Goal: Information Seeking & Learning: Learn about a topic

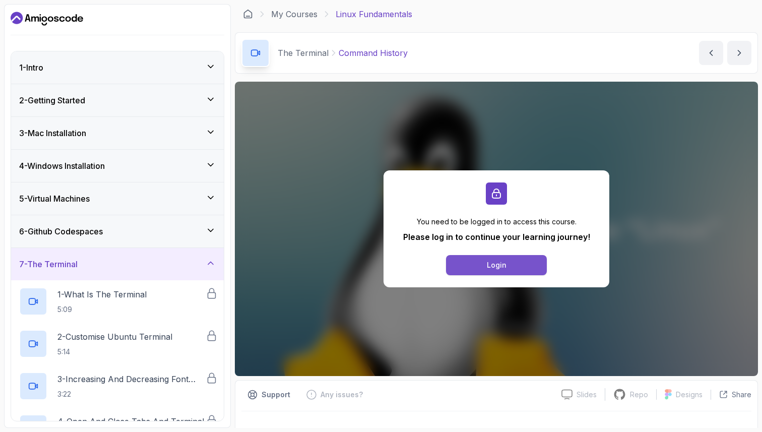
click at [511, 266] on button "Login" at bounding box center [496, 265] width 101 height 20
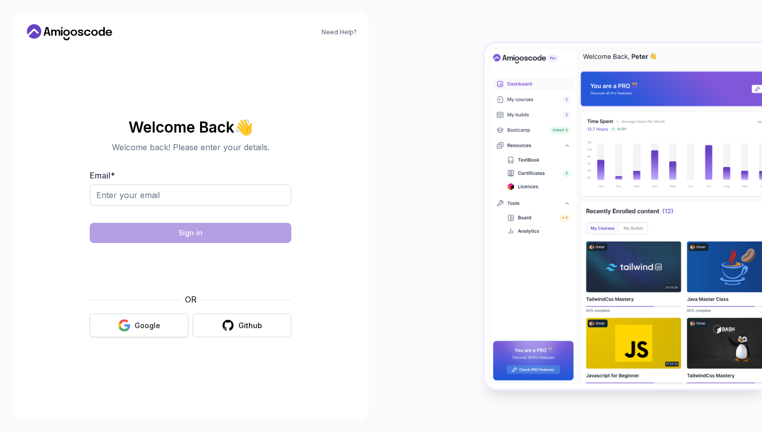
click at [154, 303] on div "OR" at bounding box center [191, 299] width 202 height 12
click at [150, 330] on div "Google" at bounding box center [148, 325] width 26 height 10
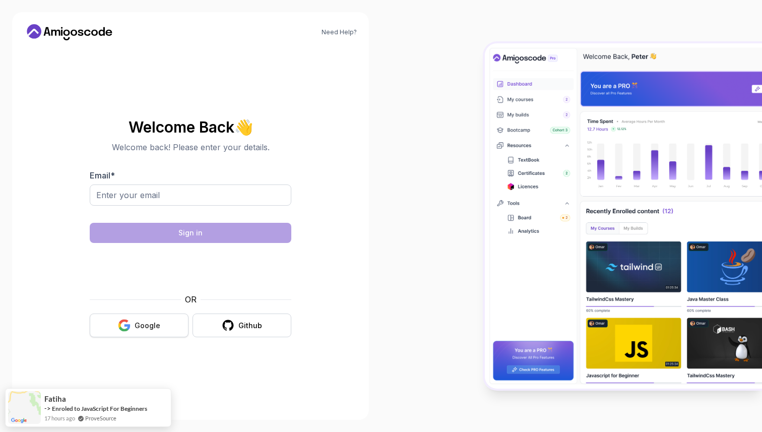
click at [150, 326] on div "Google" at bounding box center [148, 325] width 26 height 10
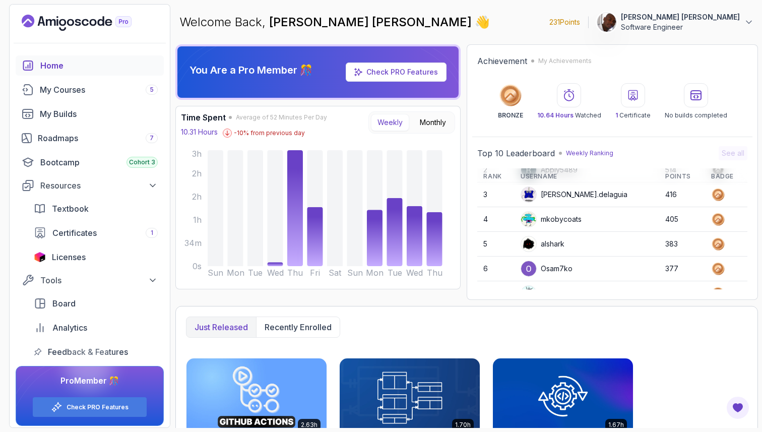
scroll to position [142, 0]
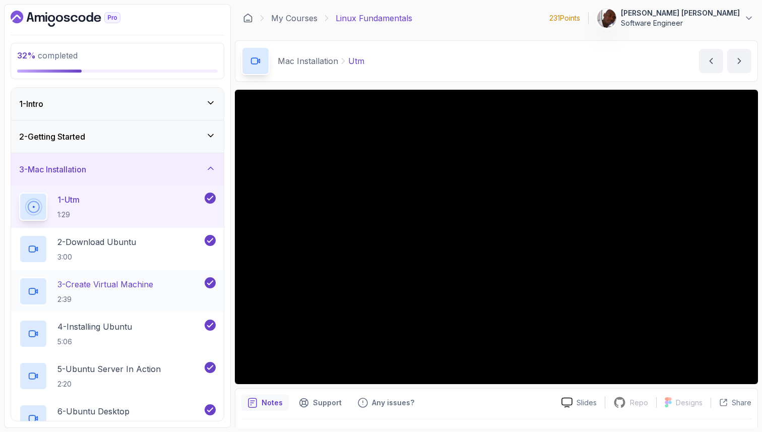
scroll to position [29, 0]
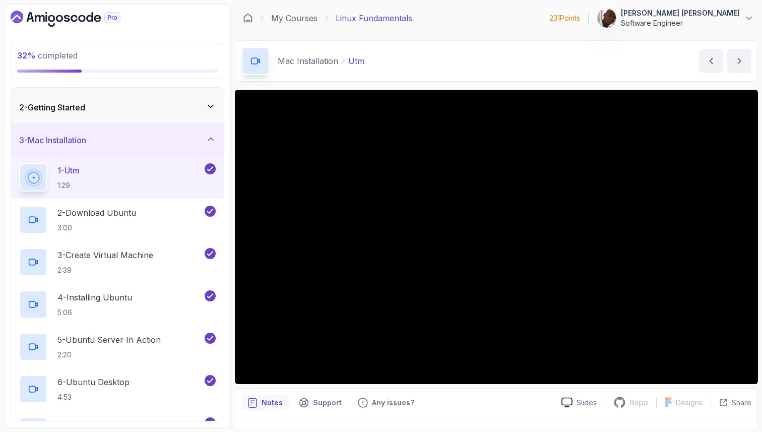
click at [174, 144] on div "3 - Mac Installation" at bounding box center [117, 140] width 197 height 12
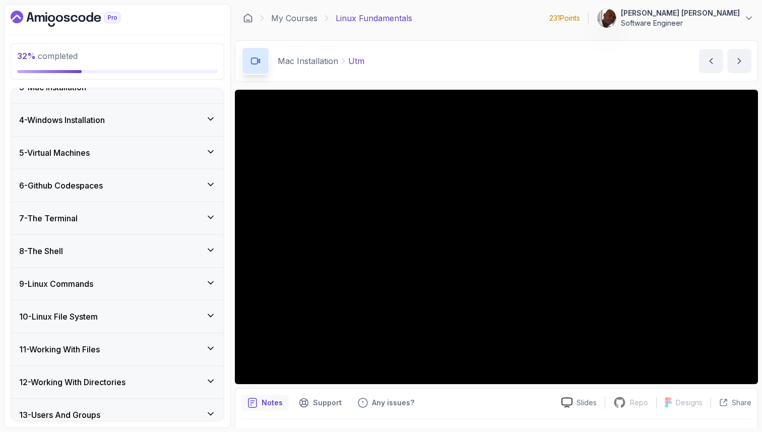
scroll to position [64, 0]
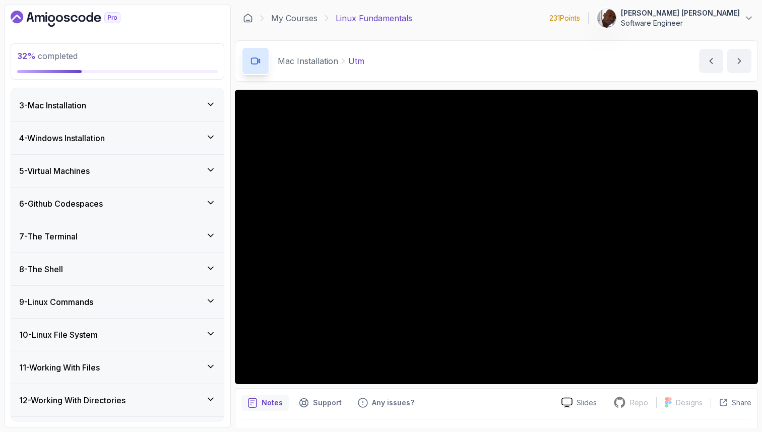
click at [152, 241] on div "7 - The Terminal" at bounding box center [117, 236] width 197 height 12
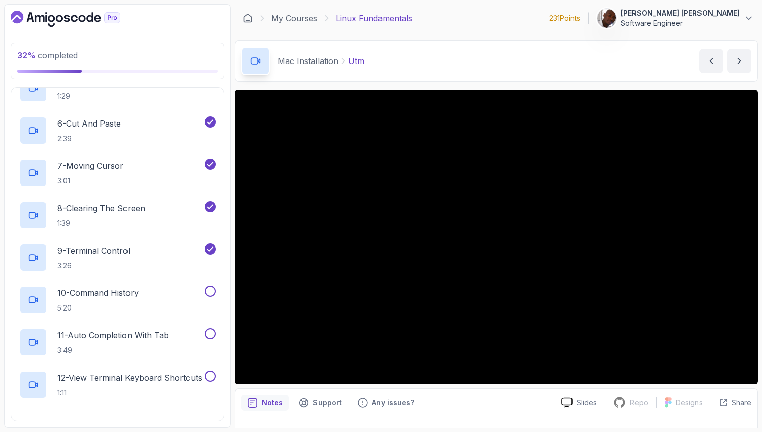
scroll to position [474, 0]
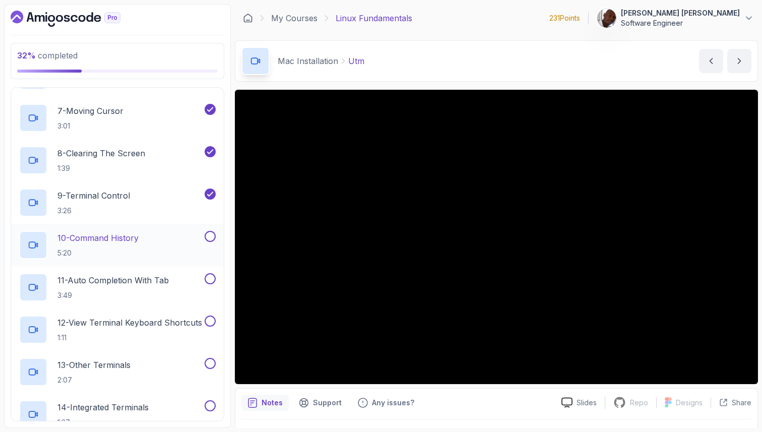
click at [193, 239] on div "10 - Command History 5:20" at bounding box center [110, 245] width 183 height 28
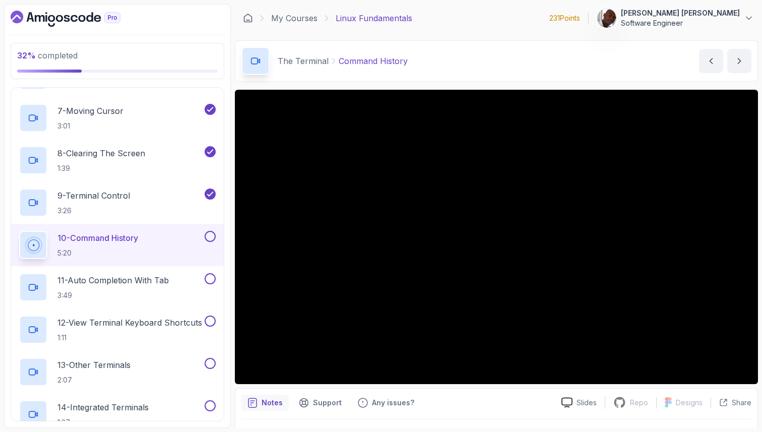
click at [213, 238] on button at bounding box center [210, 236] width 11 height 11
click at [148, 282] on p "11 - Auto Completion With Tab" at bounding box center [112, 280] width 111 height 12
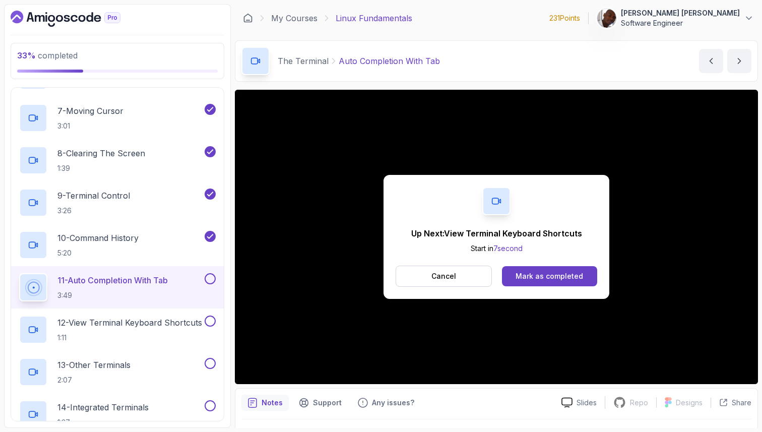
click at [521, 279] on div "Mark as completed" at bounding box center [549, 276] width 68 height 10
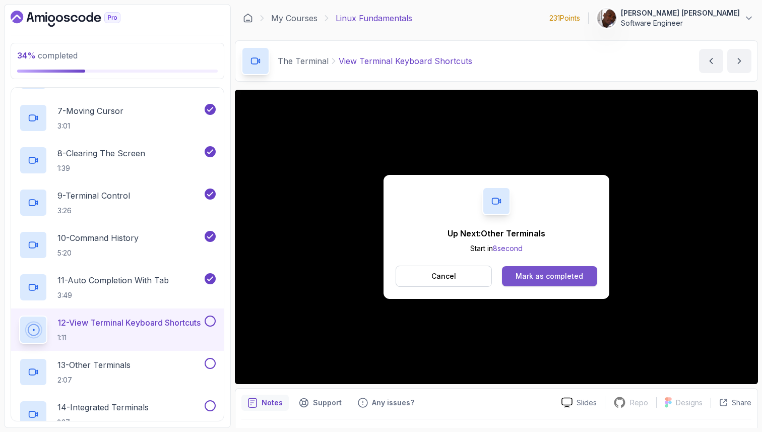
click at [542, 273] on div "Mark as completed" at bounding box center [549, 276] width 68 height 10
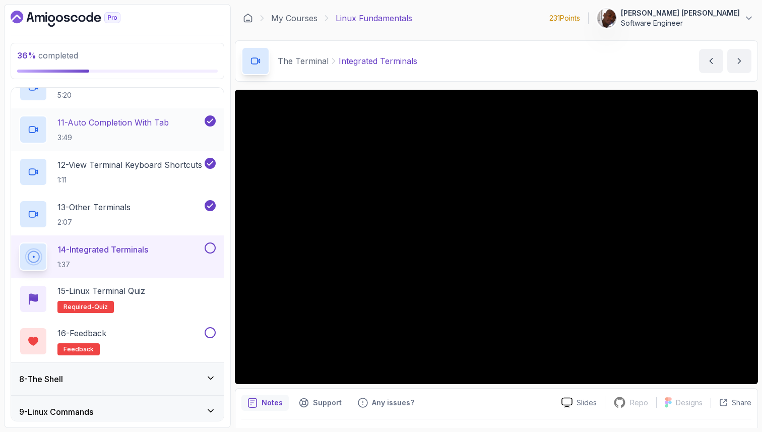
scroll to position [633, 0]
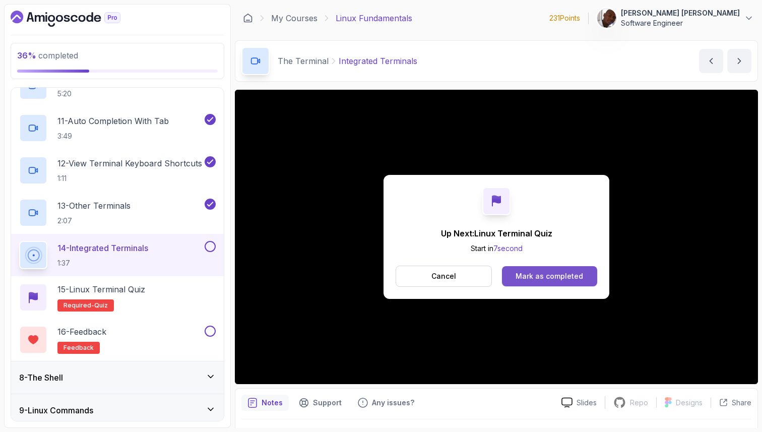
click at [568, 283] on button "Mark as completed" at bounding box center [549, 276] width 95 height 20
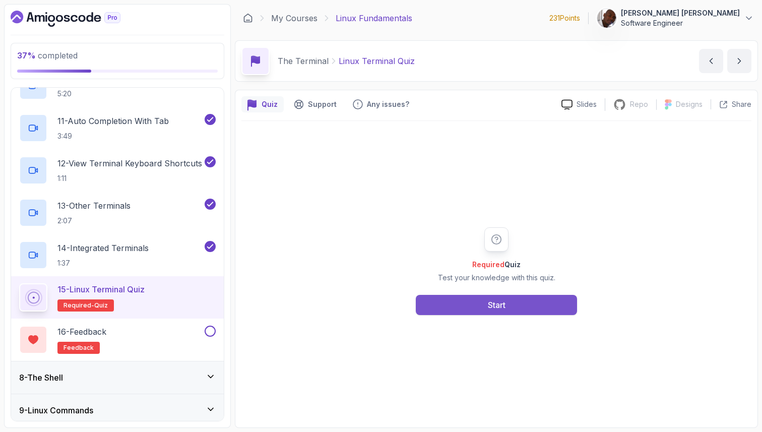
click at [449, 305] on button "Start" at bounding box center [496, 305] width 161 height 20
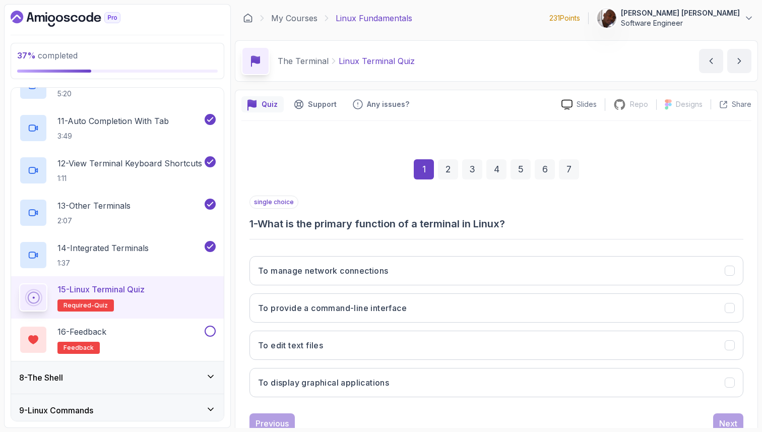
scroll to position [34, 0]
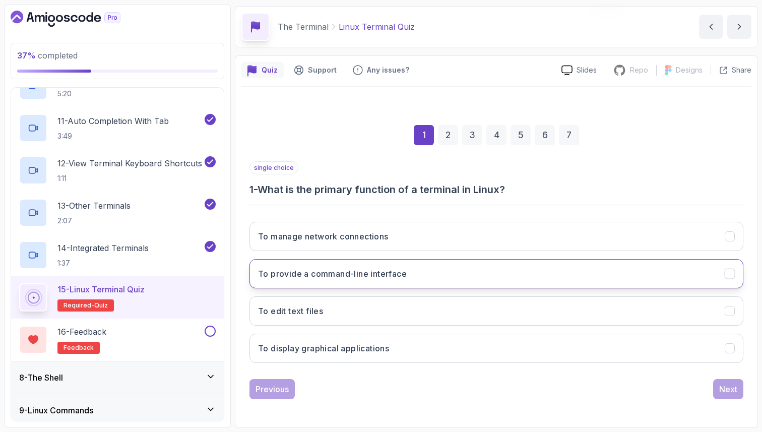
click at [367, 276] on h3 "To provide a command-line interface" at bounding box center [332, 274] width 149 height 12
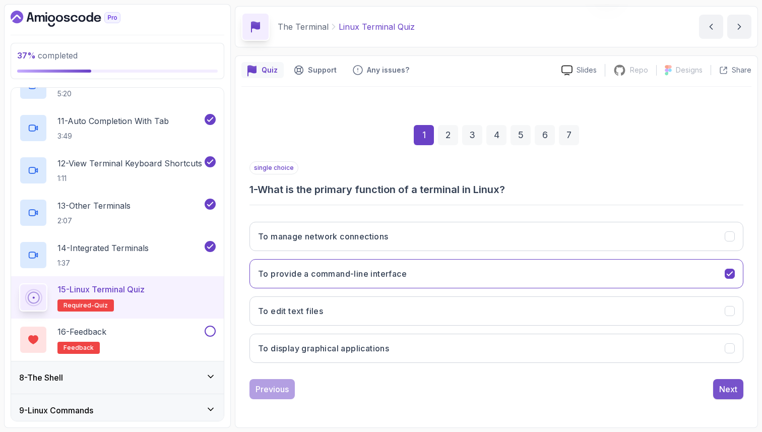
click at [728, 393] on div "Next" at bounding box center [728, 389] width 18 height 12
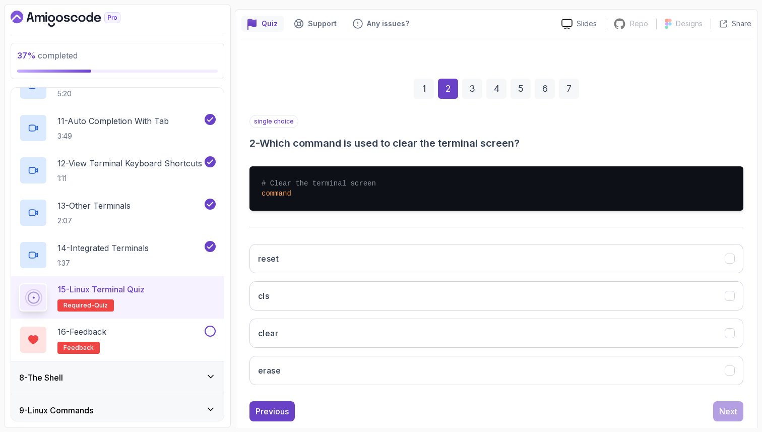
scroll to position [84, 0]
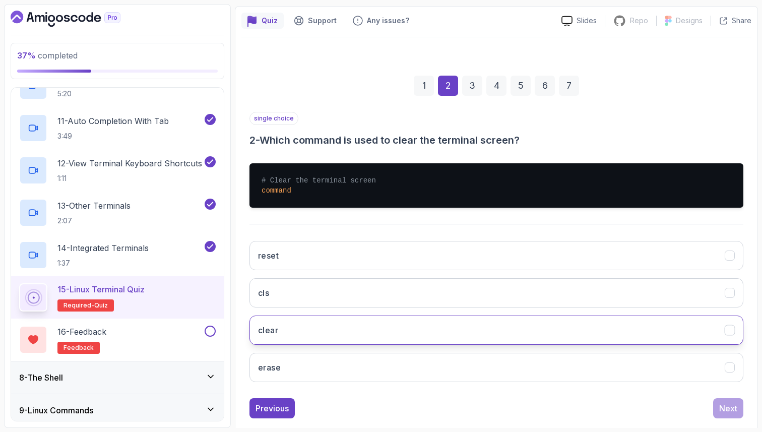
click at [668, 323] on button "clear" at bounding box center [496, 329] width 494 height 29
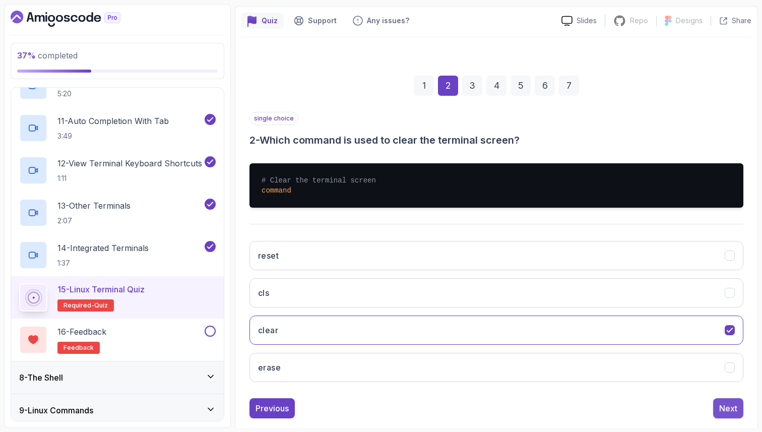
click at [735, 408] on div "Next" at bounding box center [728, 408] width 18 height 12
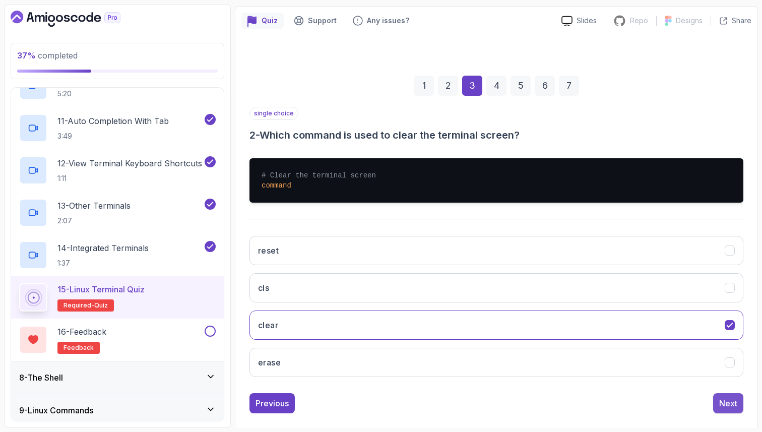
scroll to position [34, 0]
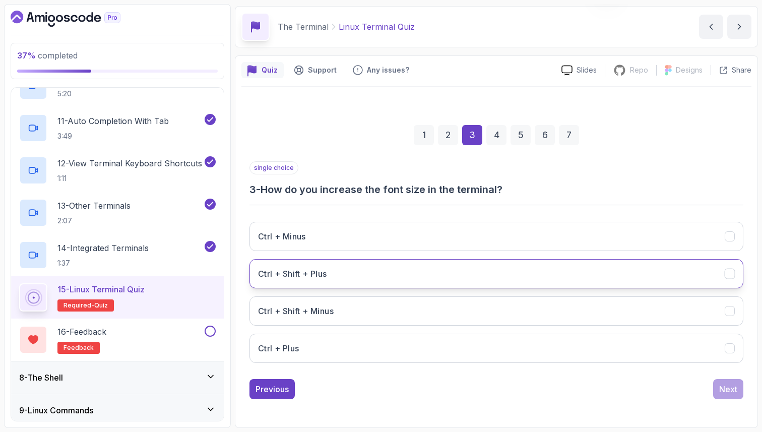
click at [728, 270] on icon "Ctrl + Shift + Plus" at bounding box center [730, 274] width 10 height 10
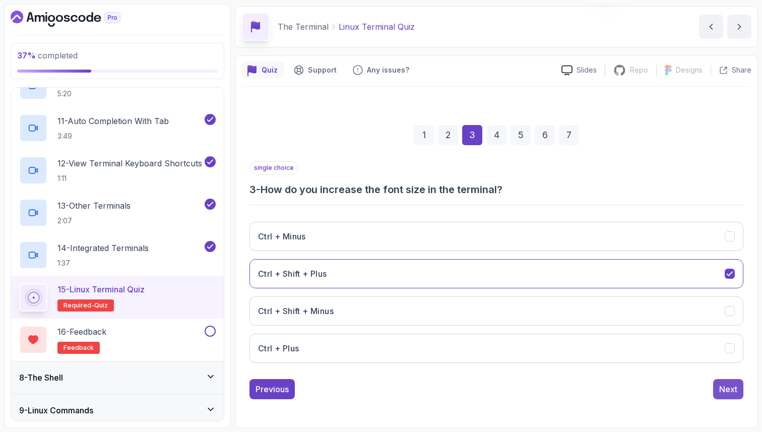
click at [729, 391] on div "Next" at bounding box center [728, 389] width 18 height 12
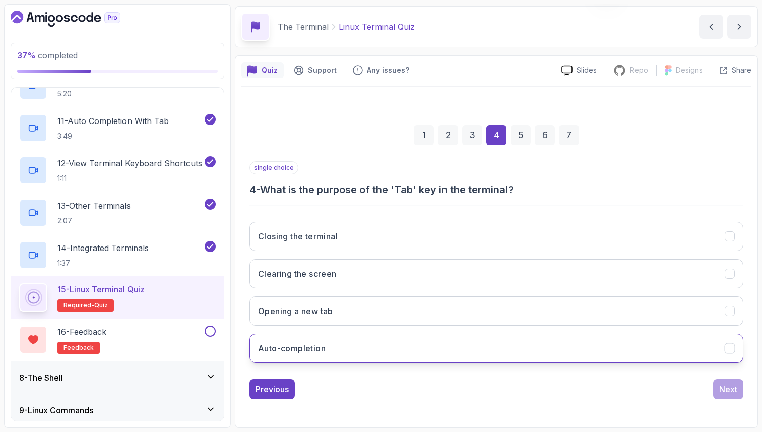
click at [728, 350] on icon "Auto-completion" at bounding box center [730, 348] width 6 height 4
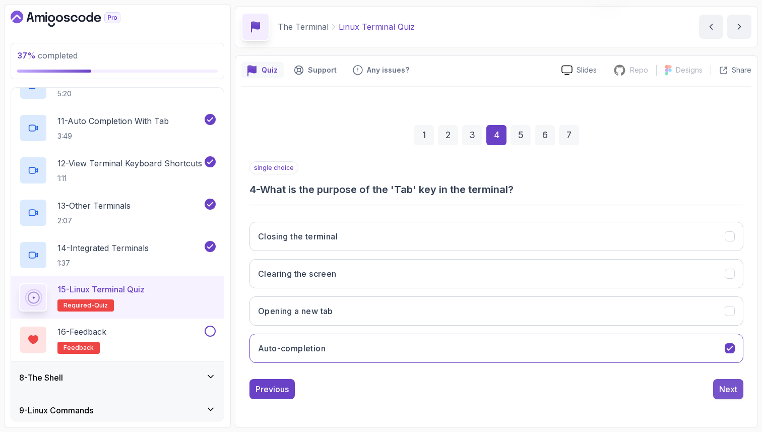
click at [730, 385] on div "Next" at bounding box center [728, 389] width 18 height 12
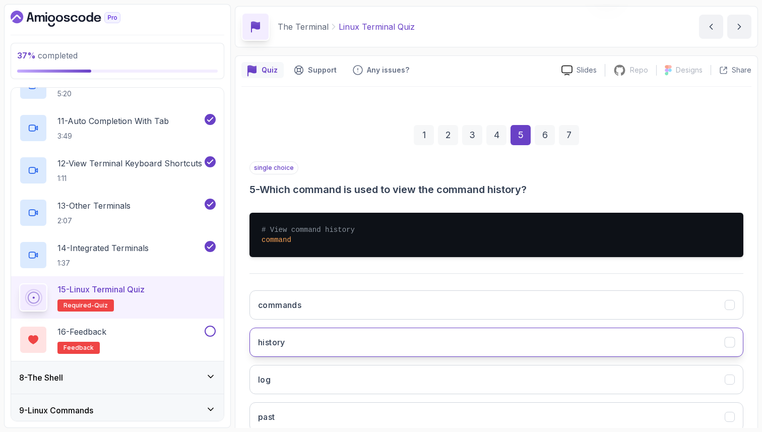
click at [726, 345] on icon "history" at bounding box center [730, 343] width 10 height 10
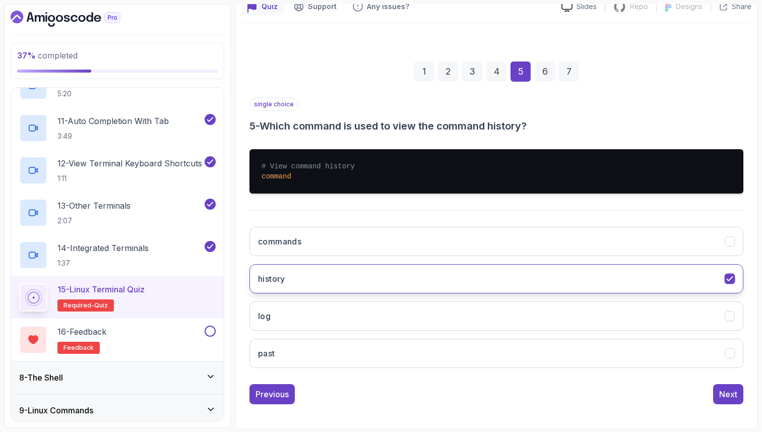
scroll to position [103, 0]
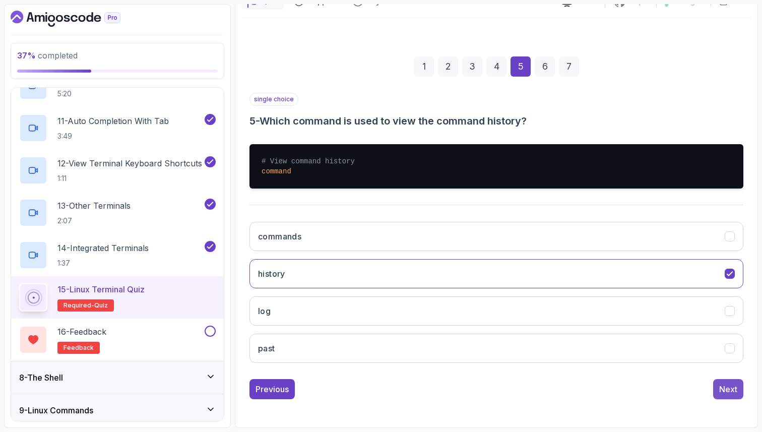
click at [729, 393] on div "Next" at bounding box center [728, 389] width 18 height 12
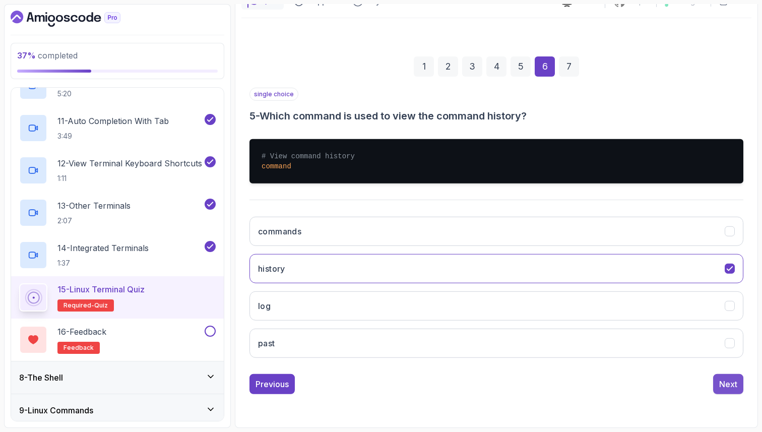
scroll to position [34, 0]
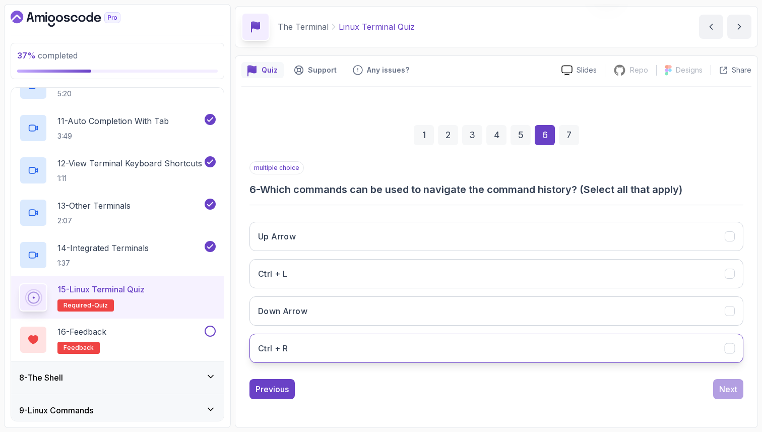
click at [728, 350] on icon "Ctrl + R" at bounding box center [730, 348] width 6 height 4
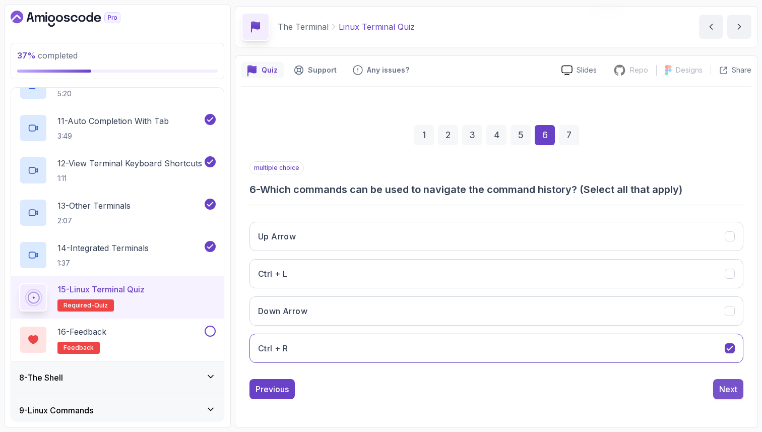
click at [732, 388] on div "Next" at bounding box center [728, 389] width 18 height 12
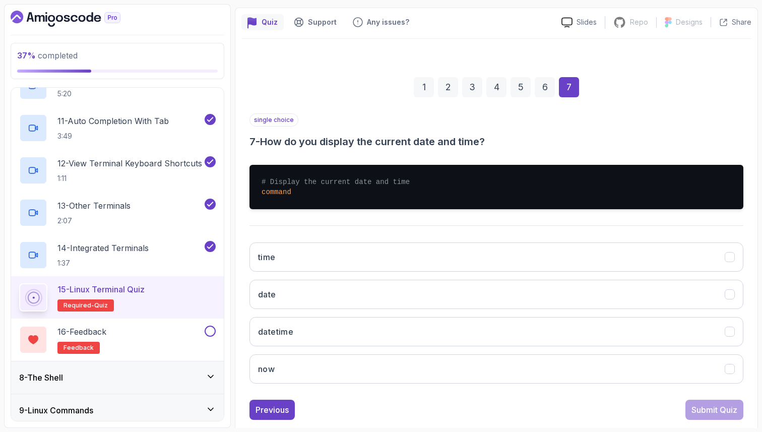
scroll to position [103, 0]
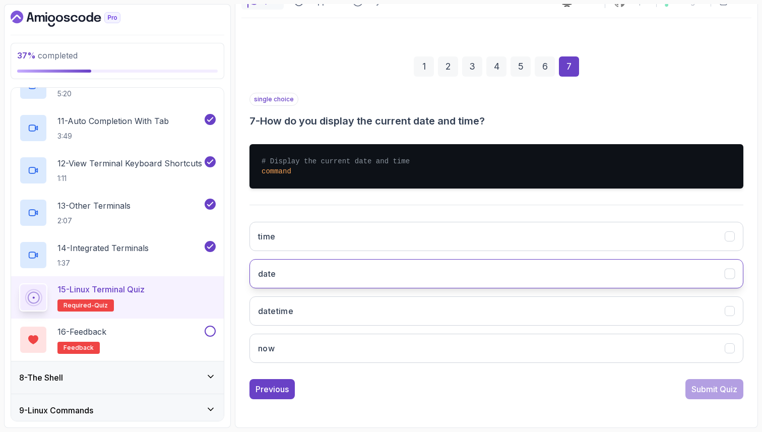
click at [729, 275] on icon "date" at bounding box center [730, 274] width 6 height 4
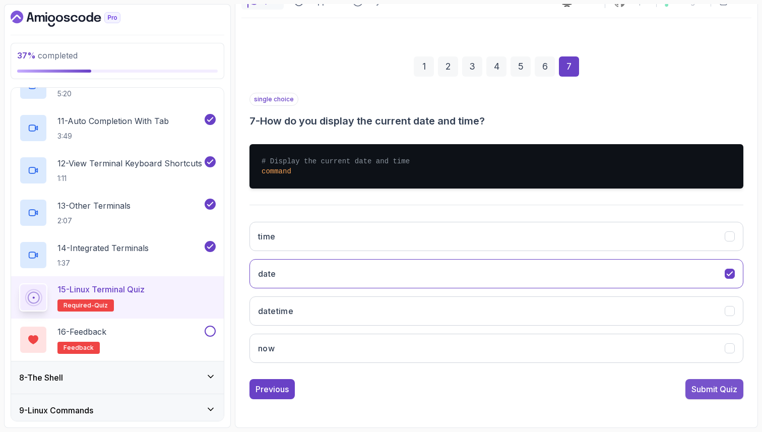
click at [722, 392] on div "Submit Quiz" at bounding box center [714, 389] width 46 height 12
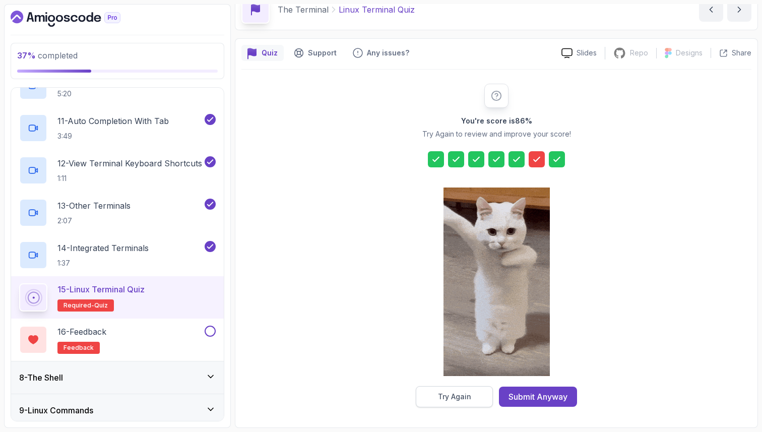
click at [454, 398] on div "Try Again" at bounding box center [454, 397] width 33 height 10
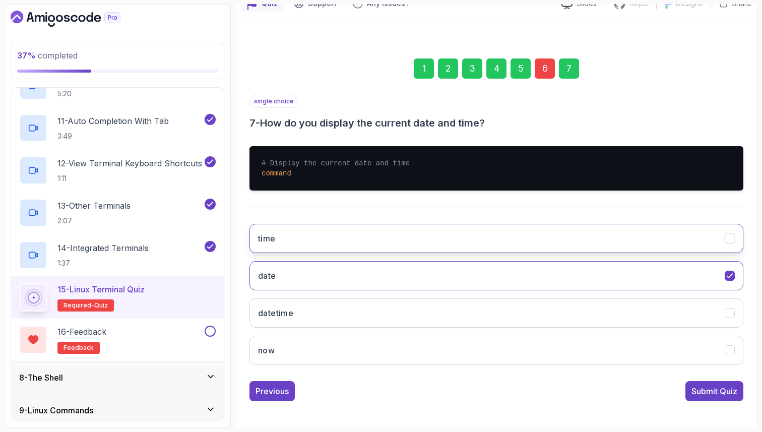
scroll to position [103, 0]
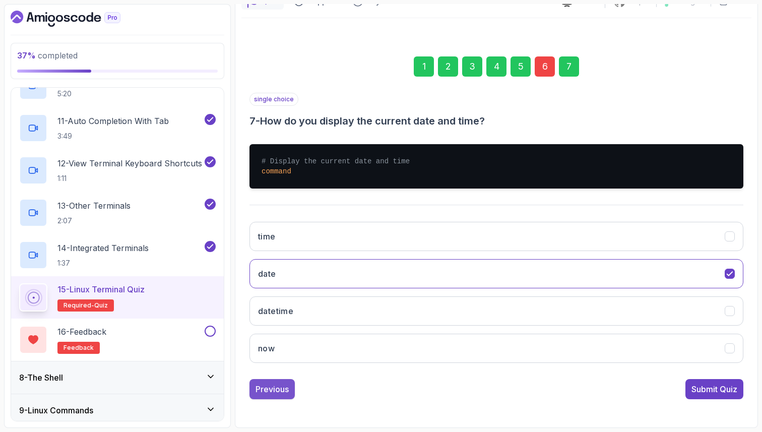
click at [281, 386] on div "Previous" at bounding box center [271, 389] width 33 height 12
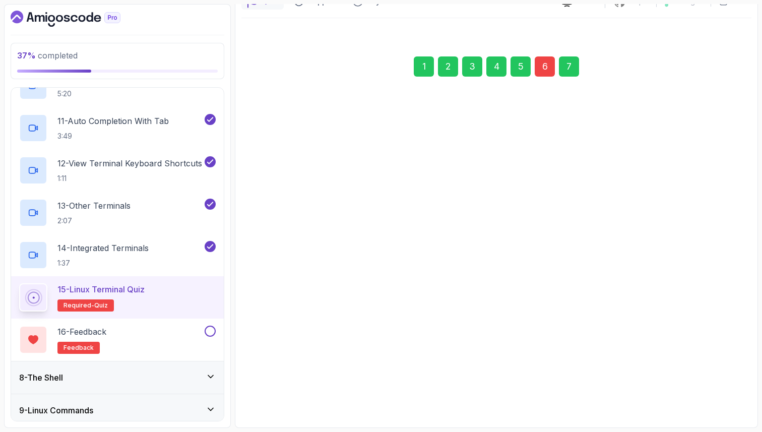
scroll to position [34, 0]
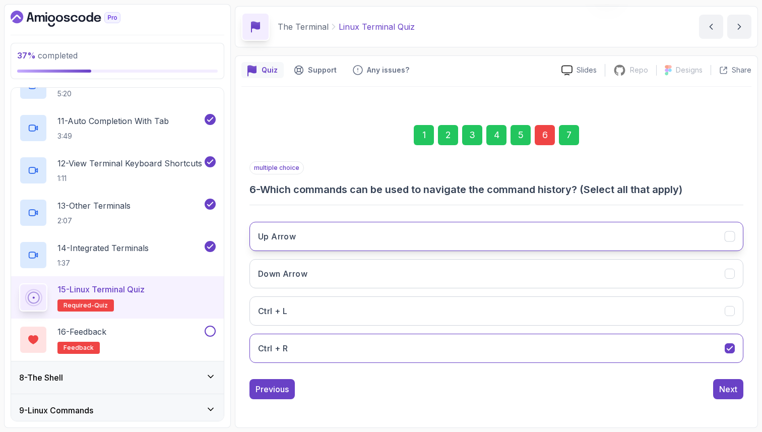
click at [723, 241] on button "Up Arrow" at bounding box center [496, 236] width 494 height 29
click at [733, 387] on div "Next" at bounding box center [728, 389] width 18 height 12
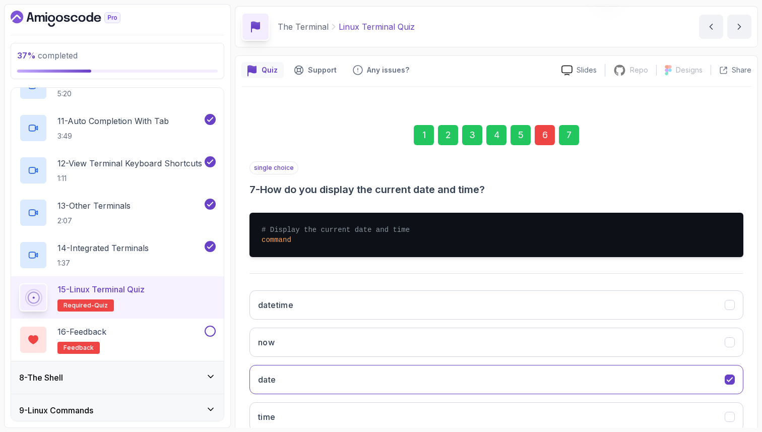
scroll to position [103, 0]
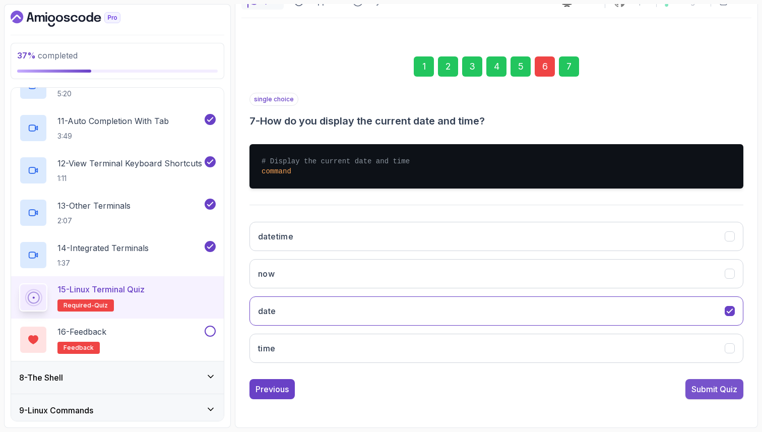
click at [721, 395] on div "Submit Quiz" at bounding box center [714, 389] width 46 height 12
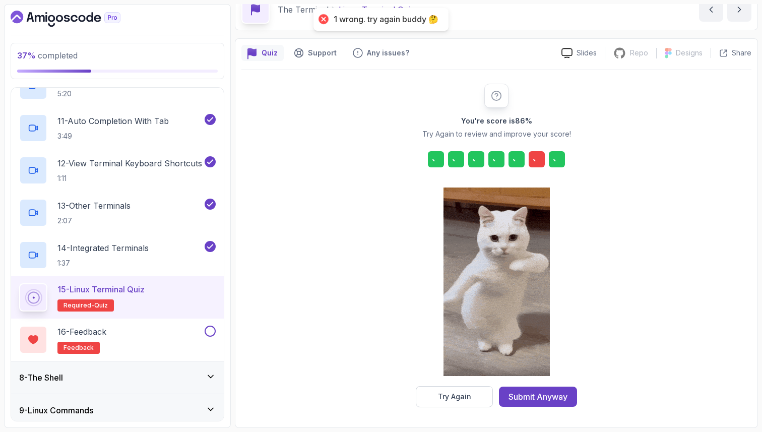
scroll to position [51, 0]
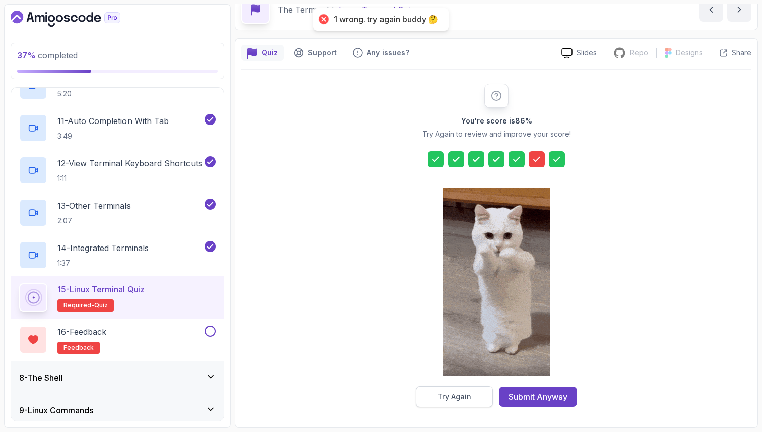
click at [460, 396] on div "Try Again" at bounding box center [454, 397] width 33 height 10
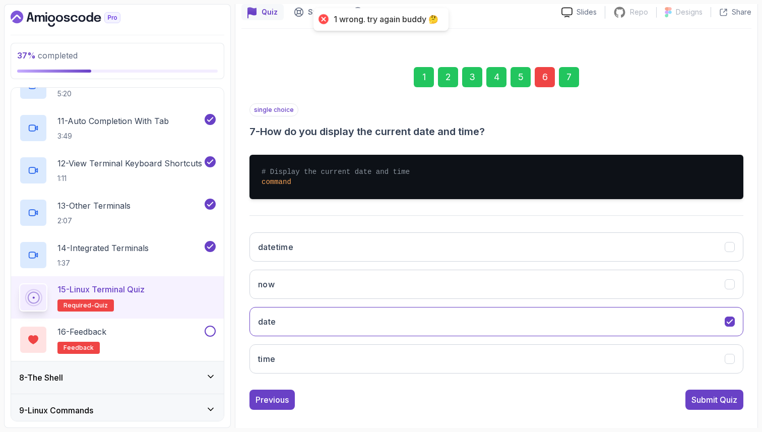
scroll to position [103, 0]
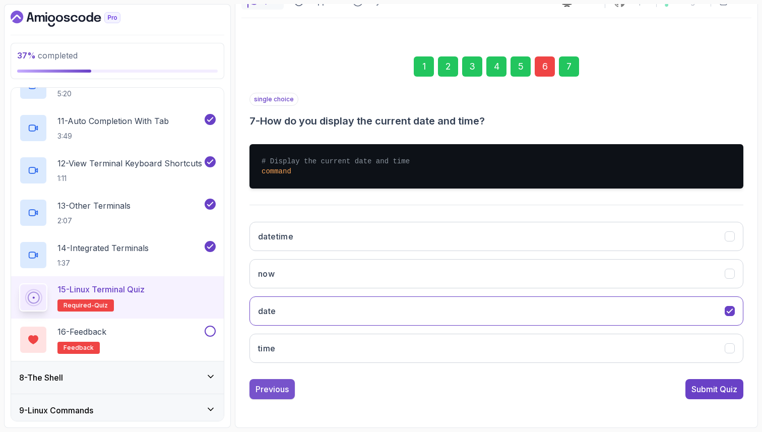
click at [279, 386] on div "Previous" at bounding box center [271, 389] width 33 height 12
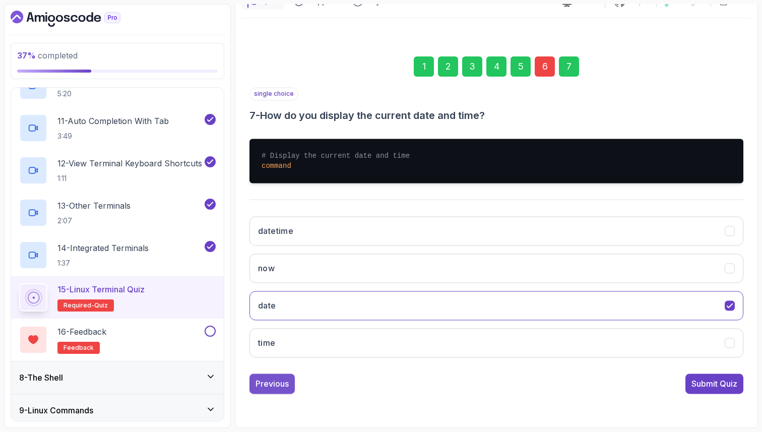
scroll to position [34, 0]
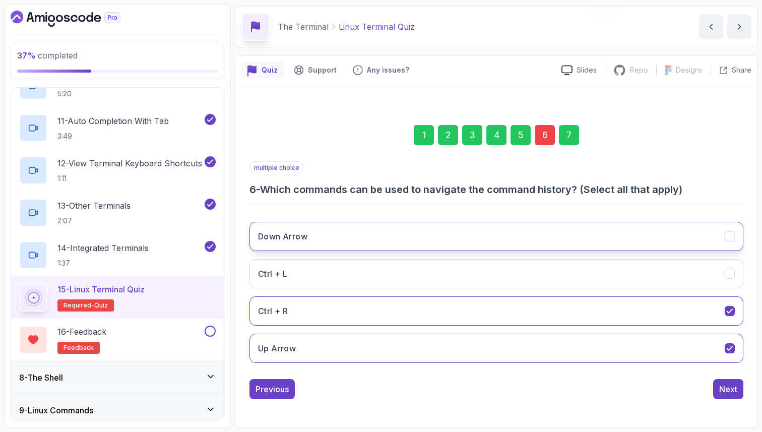
click at [732, 240] on icon "Down Arrow" at bounding box center [730, 237] width 10 height 10
click at [730, 395] on div "Next" at bounding box center [728, 389] width 18 height 12
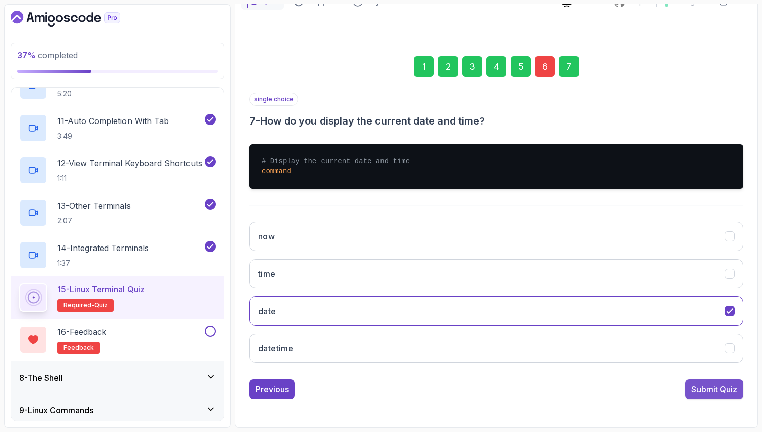
click at [705, 393] on div "Submit Quiz" at bounding box center [714, 389] width 46 height 12
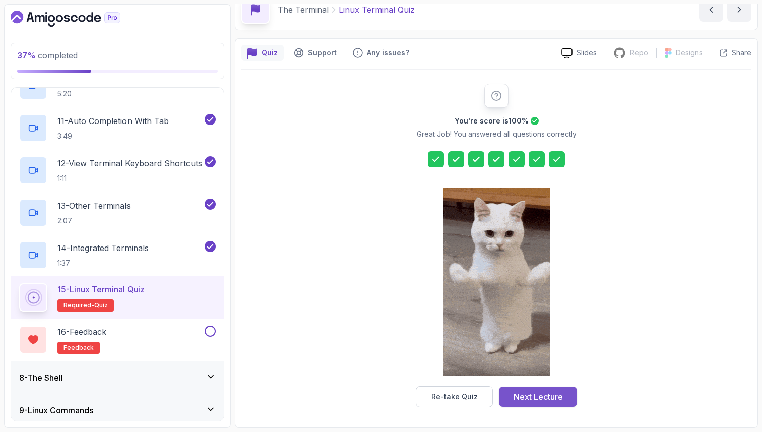
click at [554, 399] on div "Next Lecture" at bounding box center [537, 397] width 49 height 12
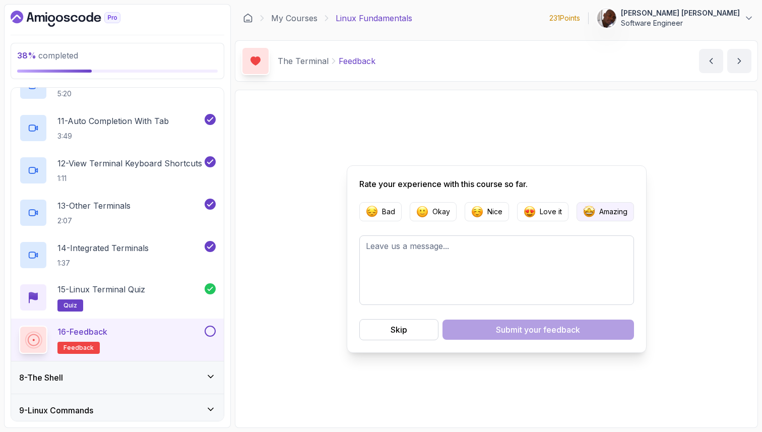
click at [597, 211] on button "Amazing" at bounding box center [604, 211] width 57 height 19
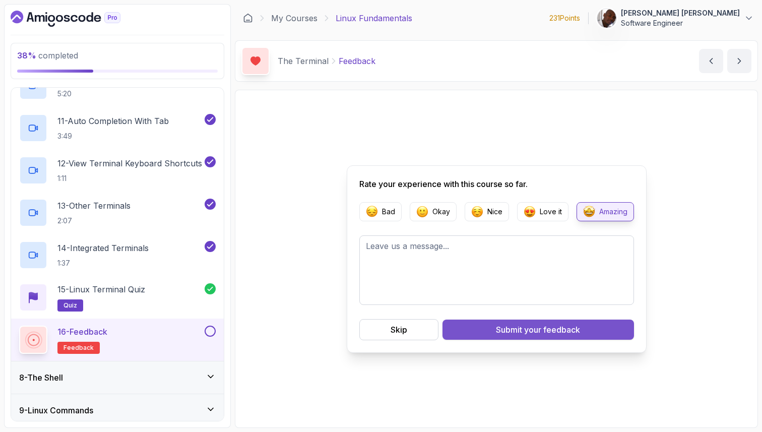
click at [556, 329] on span "your feedback" at bounding box center [552, 329] width 56 height 12
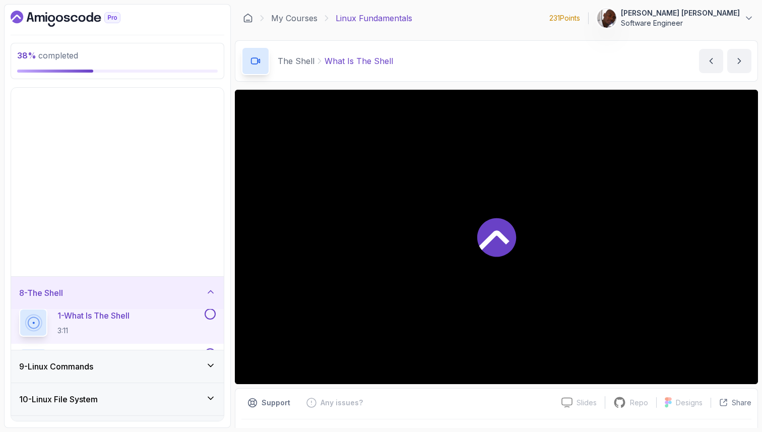
scroll to position [158, 0]
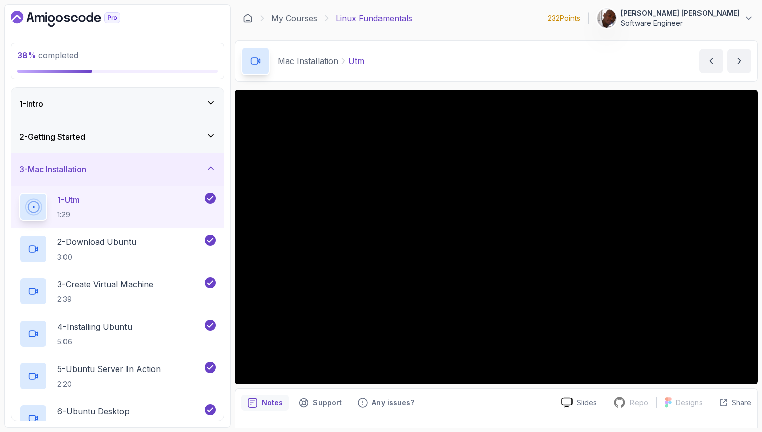
click at [193, 164] on div "3 - Mac Installation" at bounding box center [117, 169] width 197 height 12
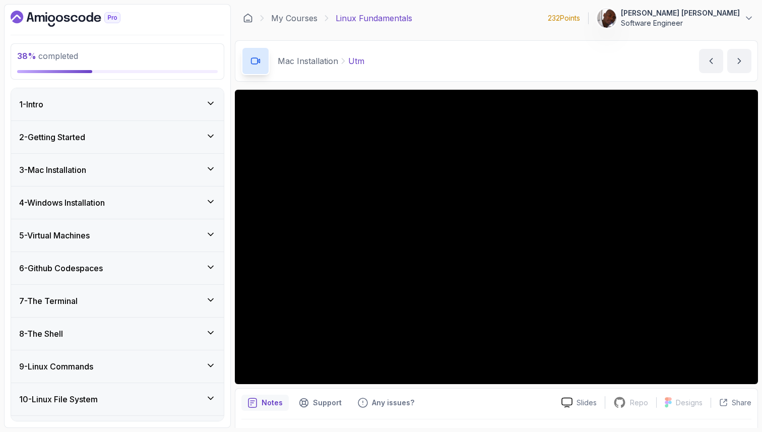
click at [158, 327] on div "8 - The Shell" at bounding box center [117, 333] width 213 height 32
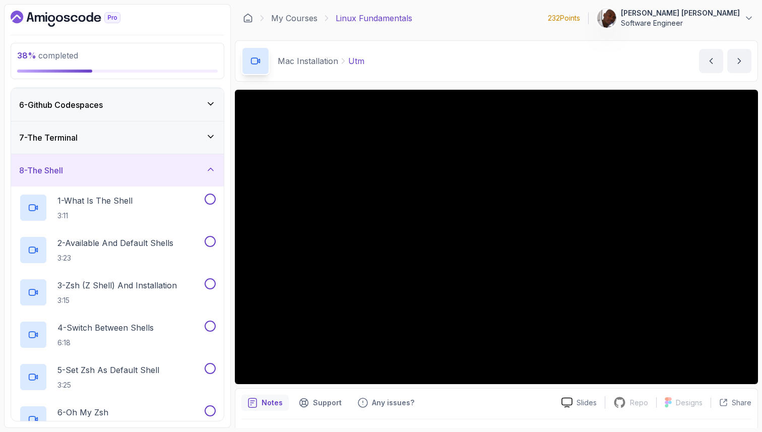
scroll to position [166, 0]
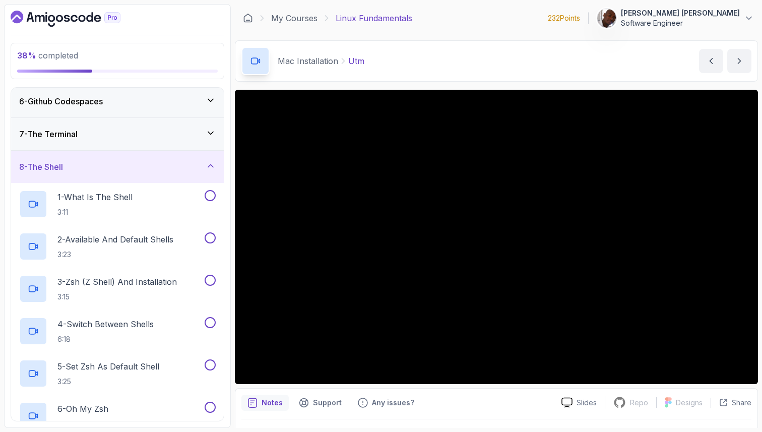
click at [192, 133] on div "7 - The Terminal" at bounding box center [117, 134] width 197 height 12
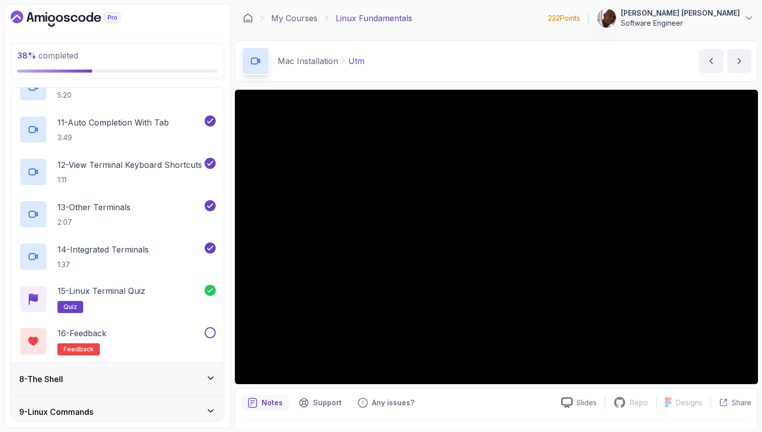
scroll to position [634, 0]
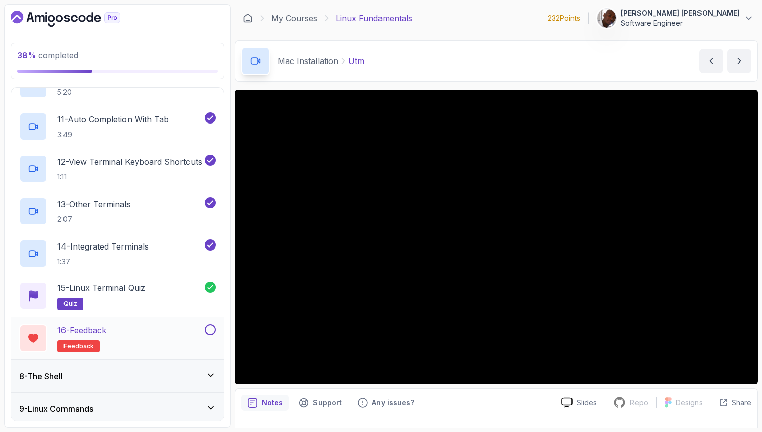
click at [208, 331] on button at bounding box center [210, 329] width 11 height 11
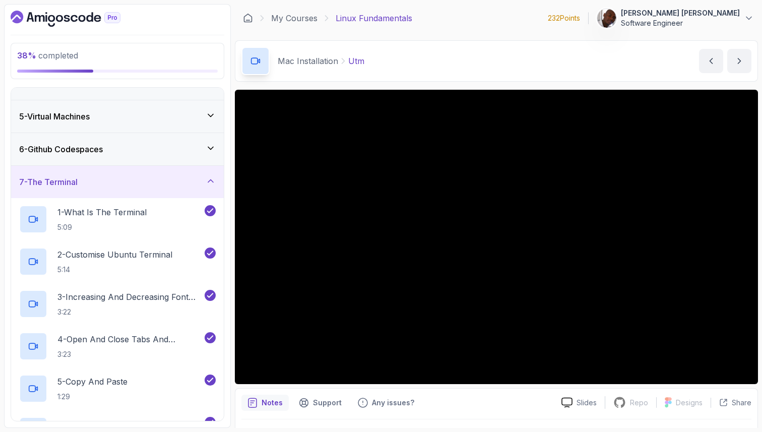
scroll to position [115, 0]
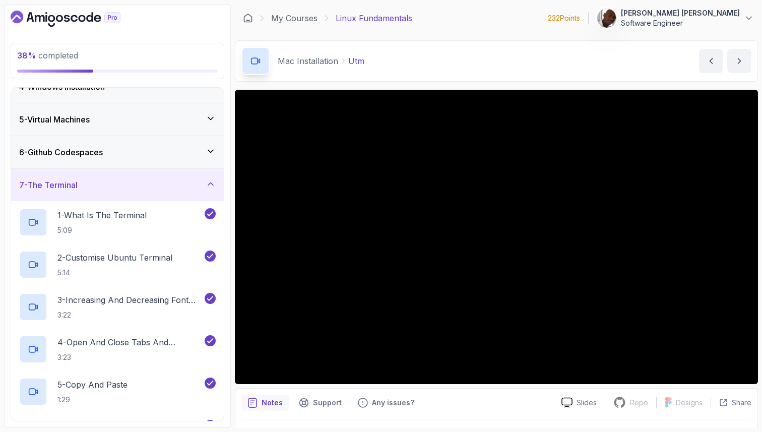
click at [209, 186] on icon at bounding box center [211, 184] width 10 height 10
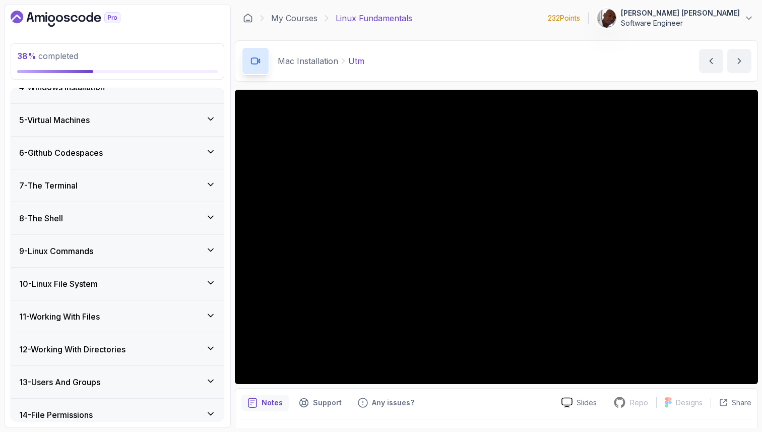
click at [178, 224] on div "8 - The Shell" at bounding box center [117, 218] width 197 height 12
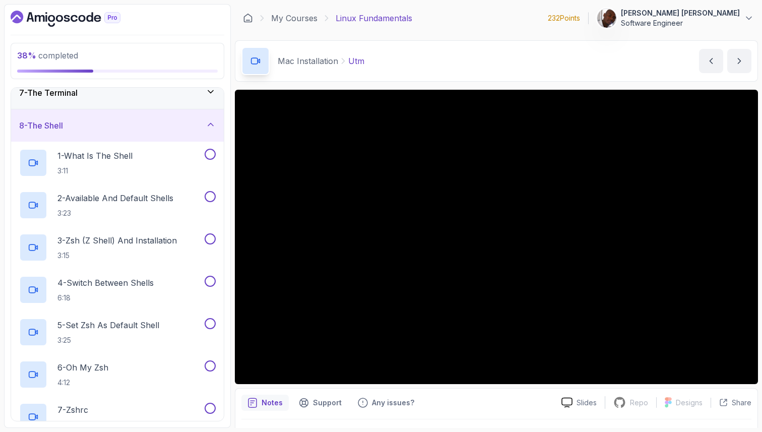
scroll to position [206, 0]
click at [138, 162] on div "1 - What Is The Shell 3:11" at bounding box center [110, 164] width 183 height 28
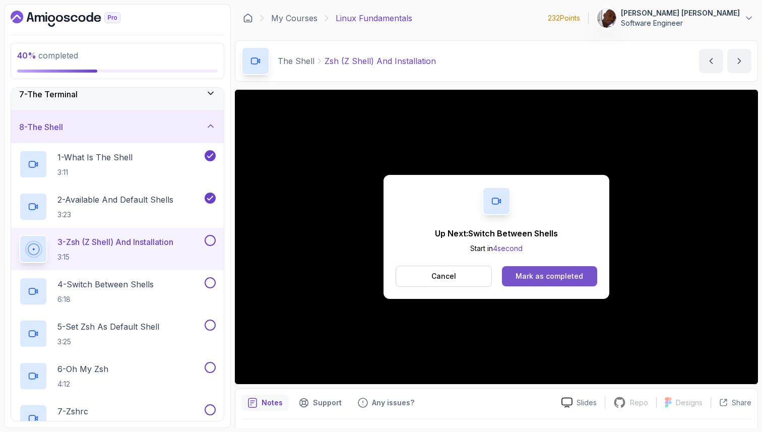
click at [513, 272] on button "Mark as completed" at bounding box center [549, 276] width 95 height 20
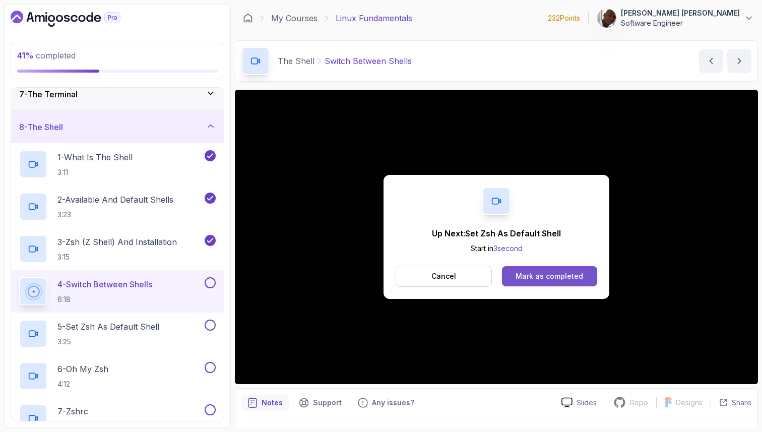
click at [528, 281] on div "Mark as completed" at bounding box center [549, 276] width 68 height 10
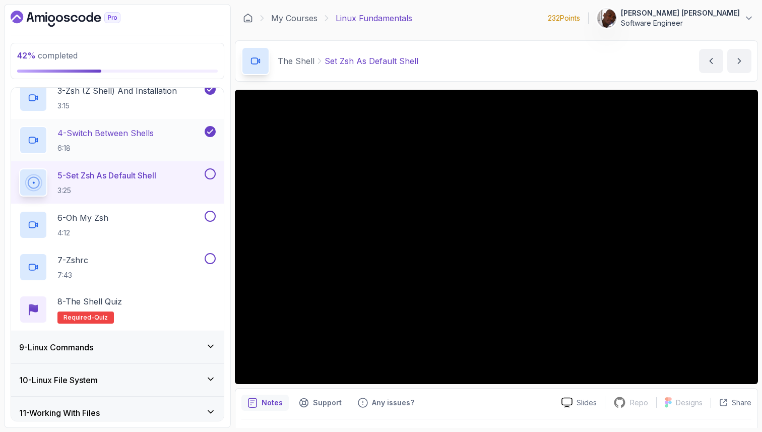
scroll to position [358, 0]
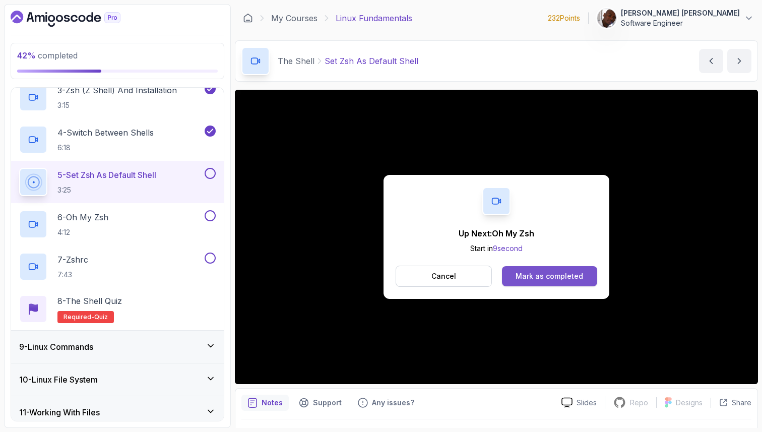
click at [534, 278] on div "Mark as completed" at bounding box center [549, 276] width 68 height 10
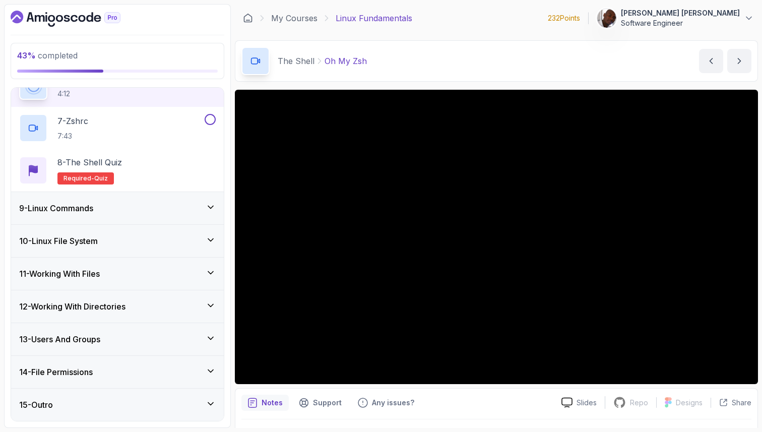
scroll to position [452, 0]
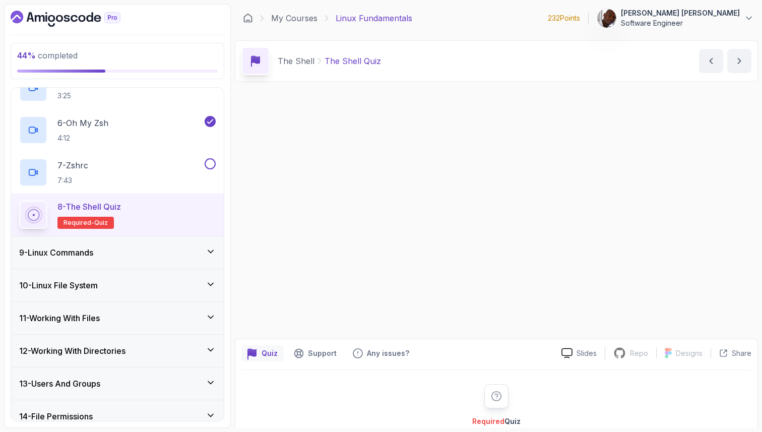
click at [542, 276] on div "Up Next: The Shell Quiz Start in 0 second Cancel Mark as completed" at bounding box center [496, 212] width 523 height 245
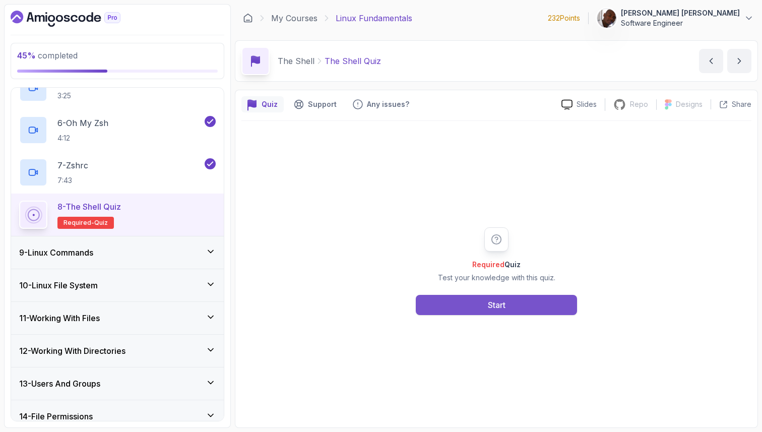
click at [502, 304] on div "Start" at bounding box center [497, 305] width 18 height 12
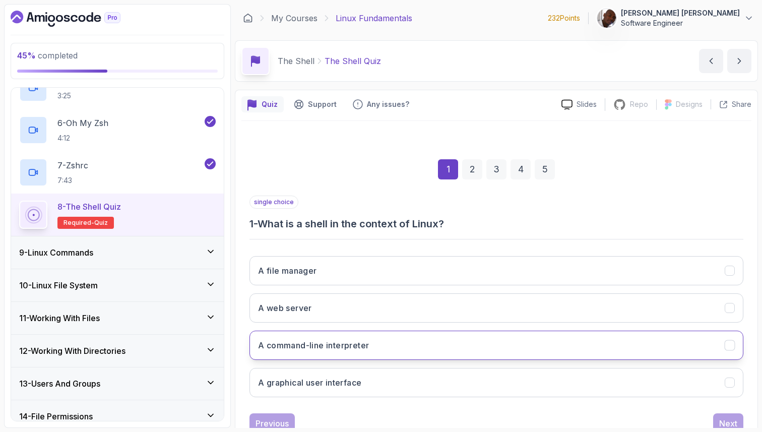
click at [729, 347] on icon "A command-line interpreter" at bounding box center [730, 345] width 6 height 4
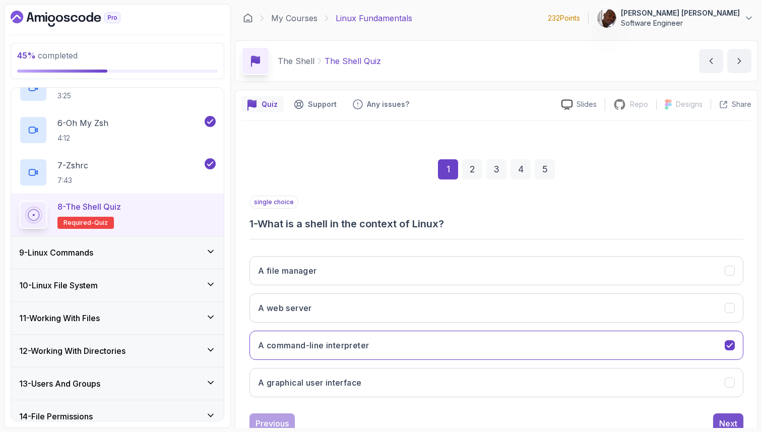
click at [736, 420] on div "Next" at bounding box center [728, 423] width 18 height 12
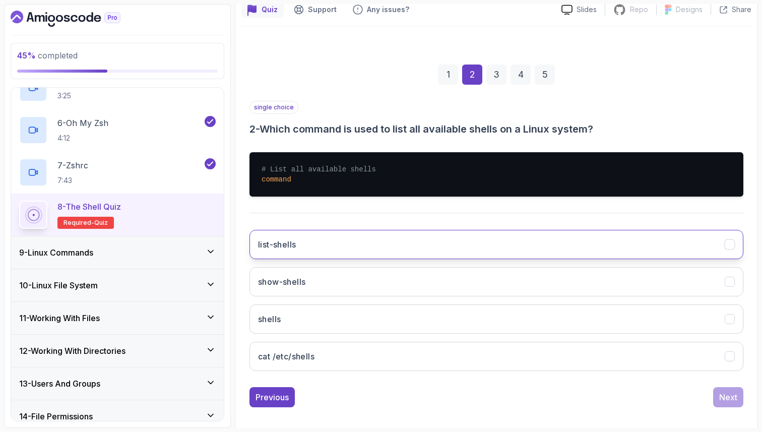
scroll to position [97, 0]
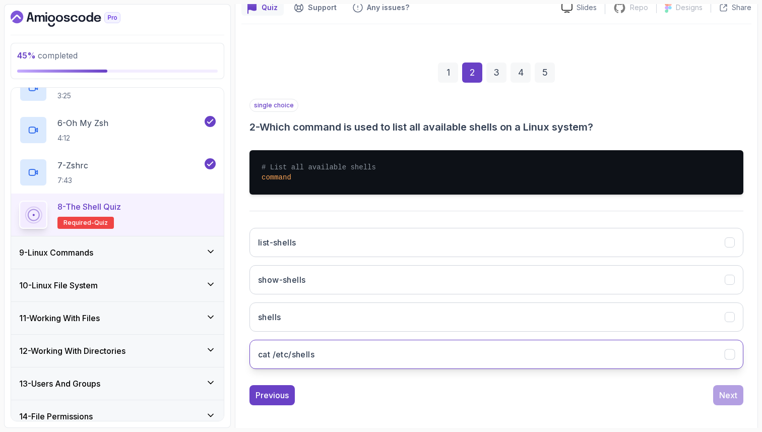
click at [729, 354] on icon "cat /etc/shells" at bounding box center [730, 355] width 10 height 10
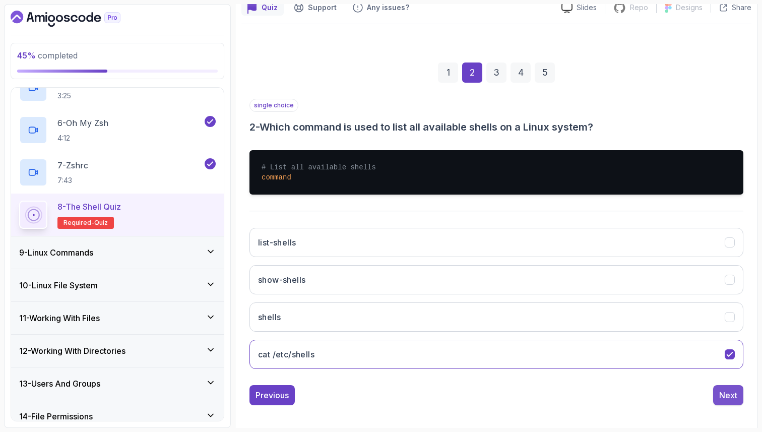
click at [732, 394] on div "Next" at bounding box center [728, 395] width 18 height 12
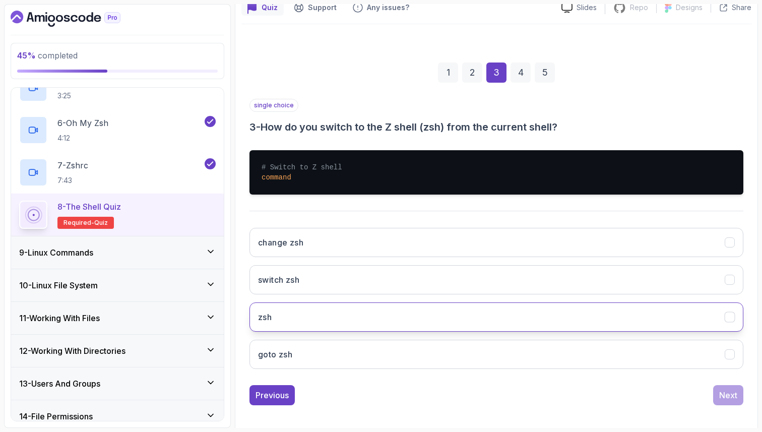
click at [731, 318] on icon "zsh" at bounding box center [730, 317] width 10 height 10
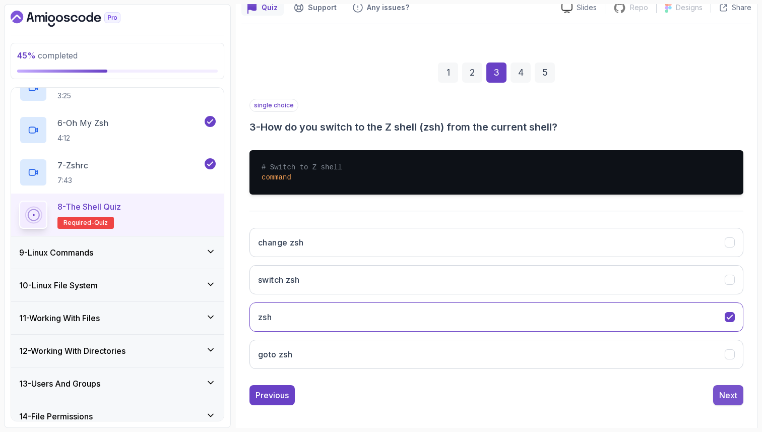
click at [732, 395] on div "Next" at bounding box center [728, 395] width 18 height 12
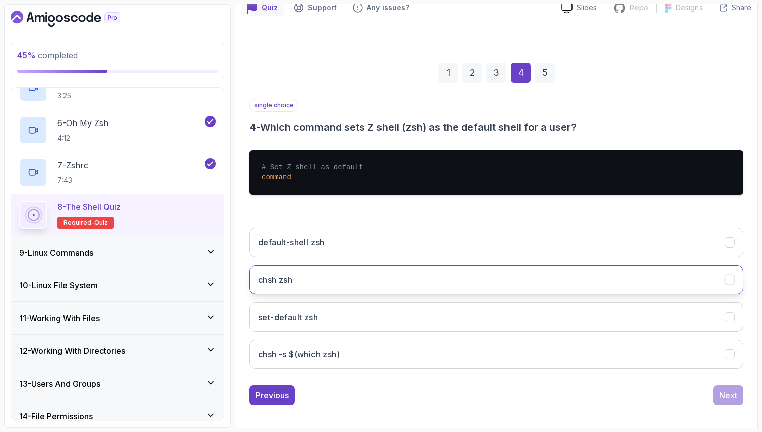
click at [730, 280] on icon "chsh zsh" at bounding box center [730, 280] width 6 height 4
click at [734, 394] on div "Next" at bounding box center [728, 395] width 18 height 12
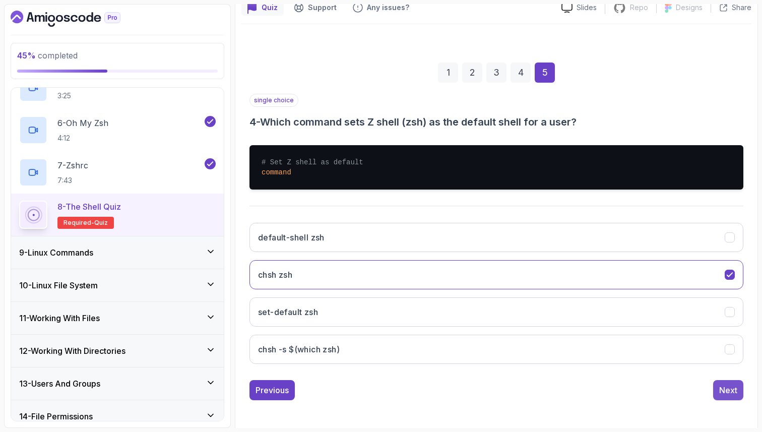
scroll to position [34, 0]
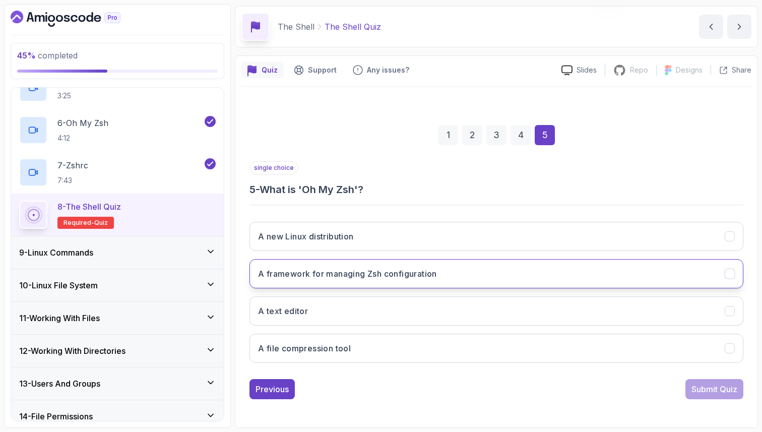
click at [730, 275] on icon "A framework for managing Zsh configuration" at bounding box center [730, 274] width 10 height 10
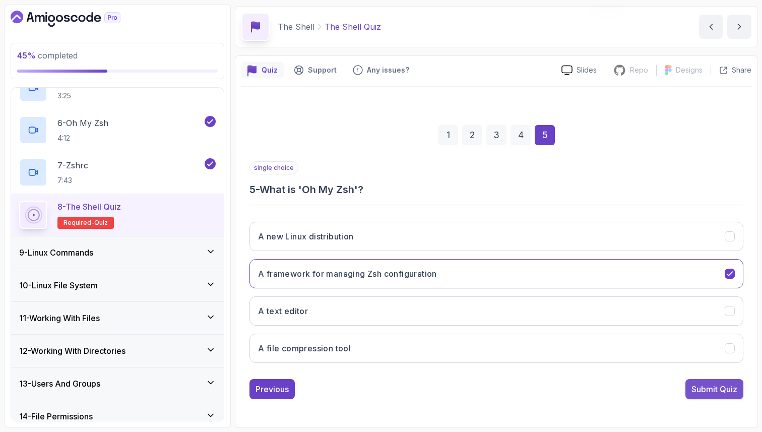
click at [709, 394] on div "Submit Quiz" at bounding box center [714, 389] width 46 height 12
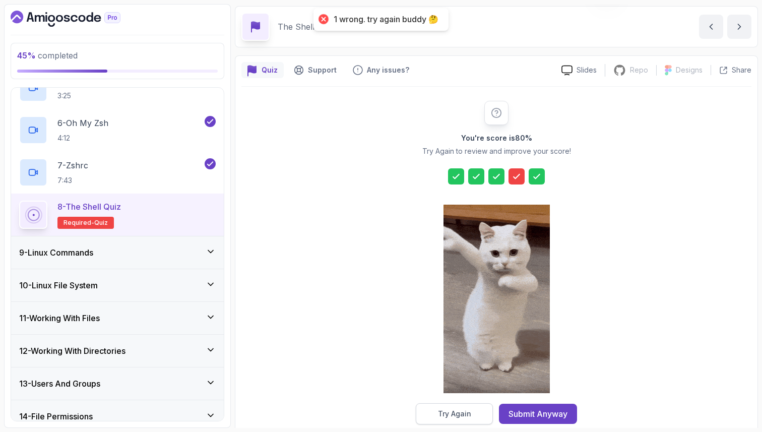
click at [469, 413] on div "Try Again" at bounding box center [454, 414] width 33 height 10
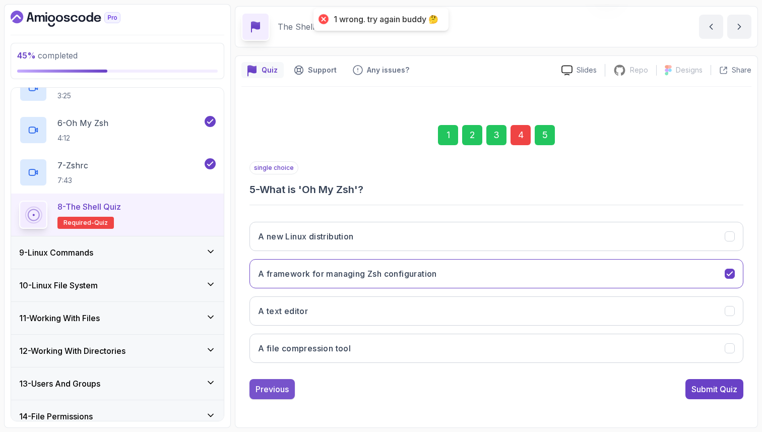
click at [281, 391] on div "Previous" at bounding box center [271, 389] width 33 height 12
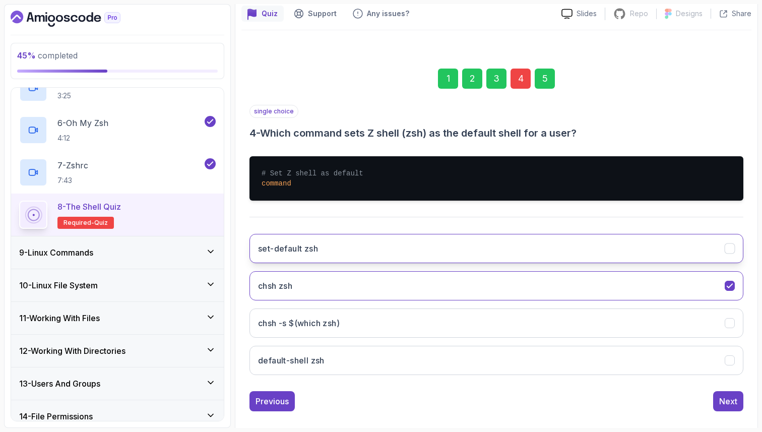
scroll to position [92, 0]
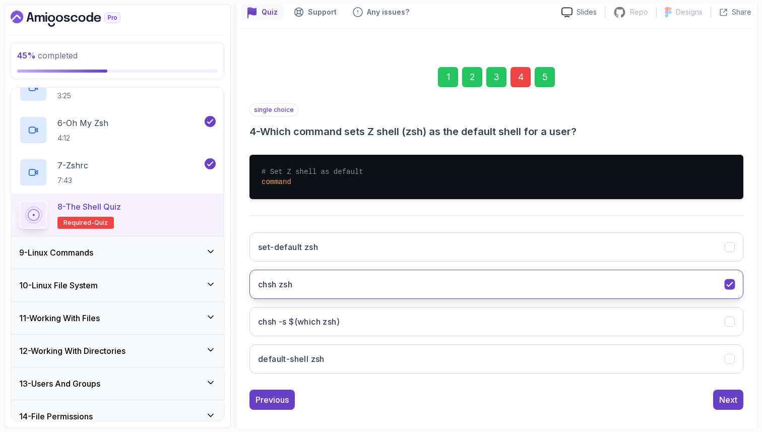
click at [731, 286] on icon "chsh zsh" at bounding box center [730, 285] width 10 height 10
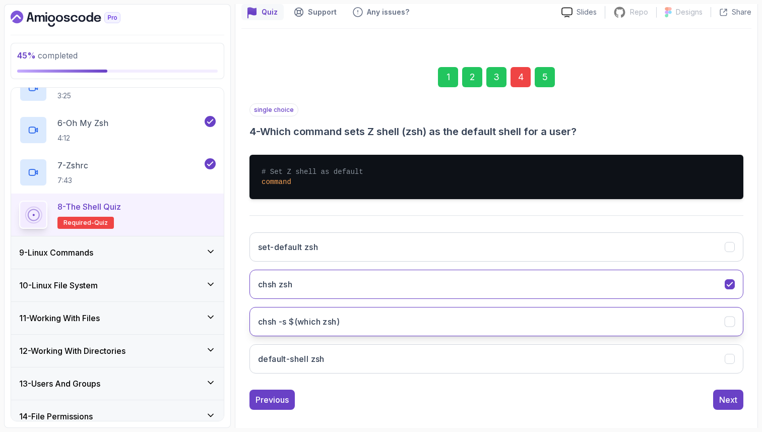
click at [730, 321] on icon "chsh -s $(which zsh)" at bounding box center [730, 321] width 6 height 4
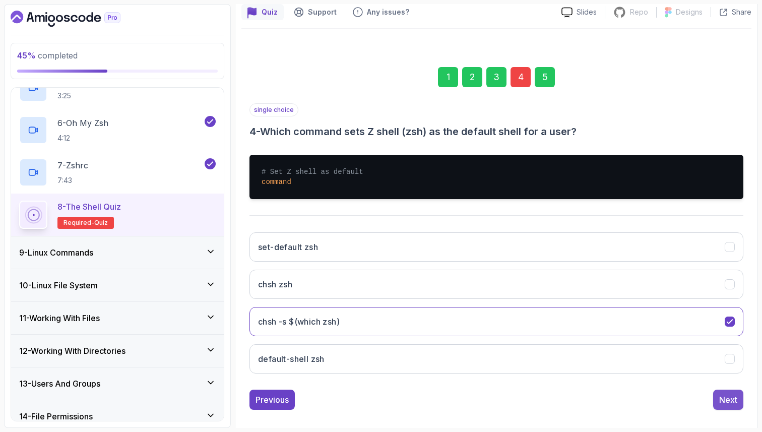
click at [735, 403] on div "Next" at bounding box center [728, 400] width 18 height 12
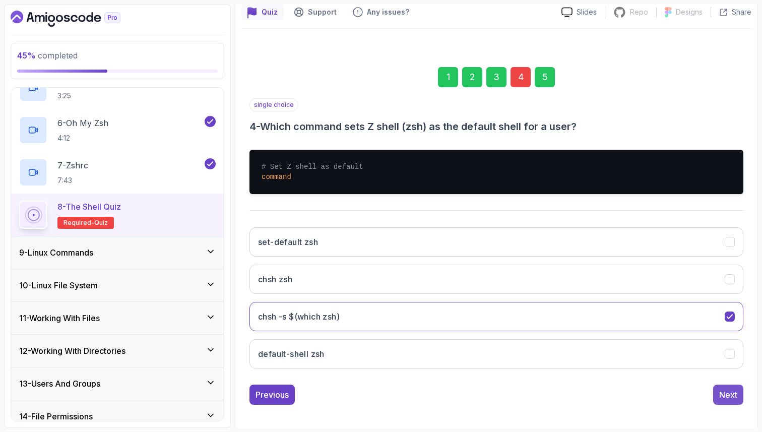
scroll to position [34, 0]
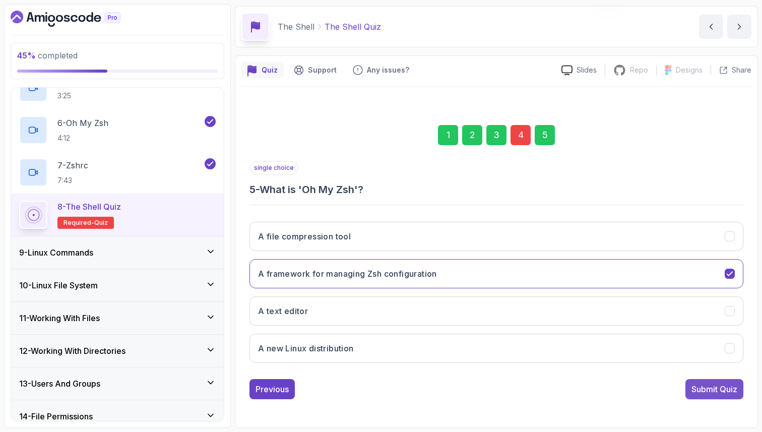
click at [717, 397] on button "Submit Quiz" at bounding box center [714, 389] width 58 height 20
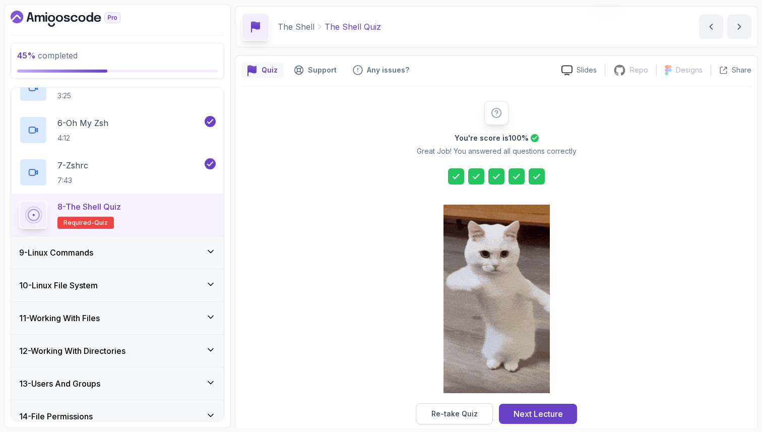
scroll to position [51, 0]
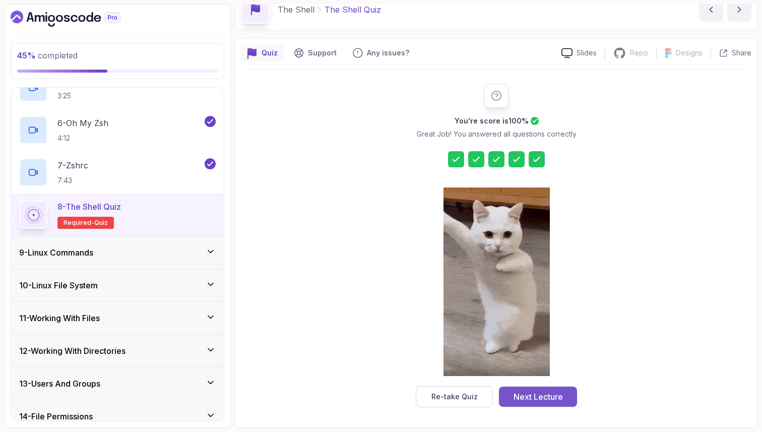
click at [554, 395] on div "Next Lecture" at bounding box center [537, 397] width 49 height 12
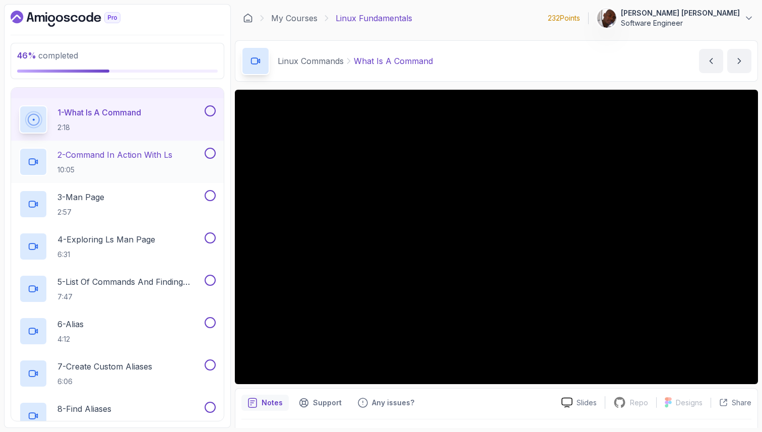
scroll to position [252, 0]
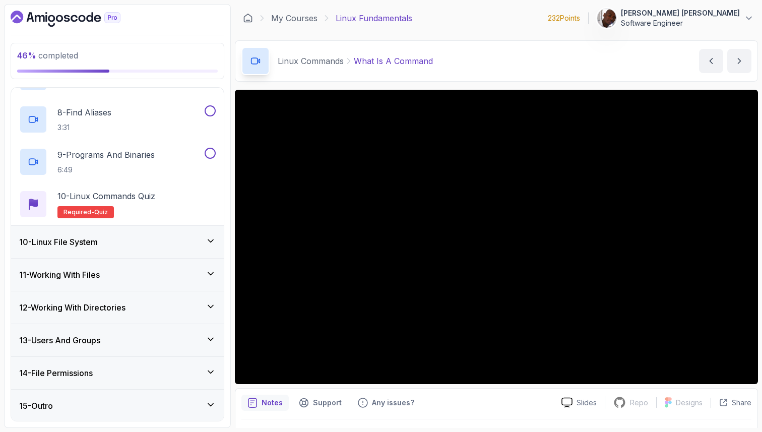
click at [117, 246] on div "10 - Linux File System" at bounding box center [117, 242] width 197 height 12
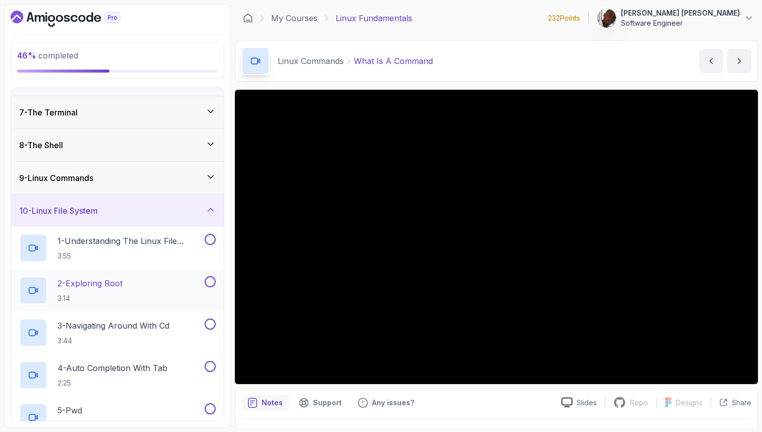
scroll to position [182, 0]
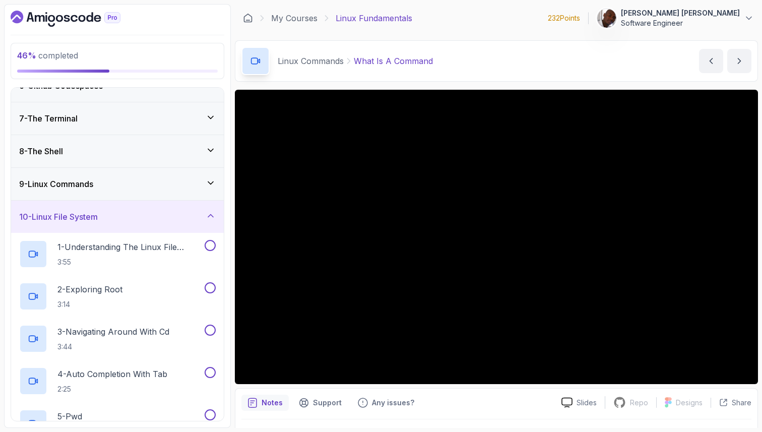
click at [141, 222] on div "10 - Linux File System" at bounding box center [117, 217] width 197 height 12
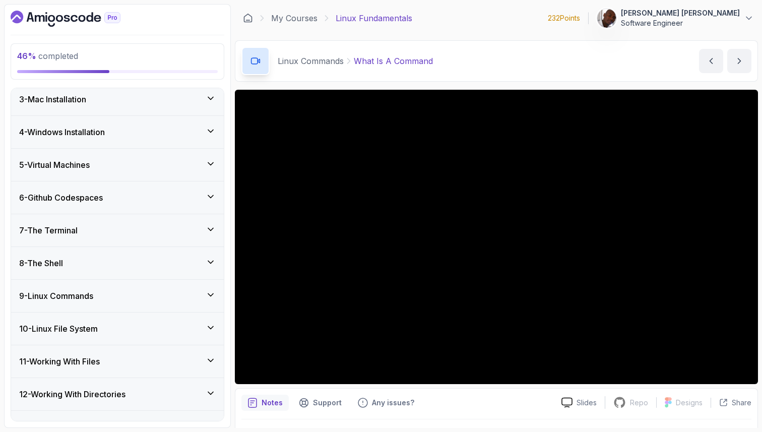
scroll to position [0, 0]
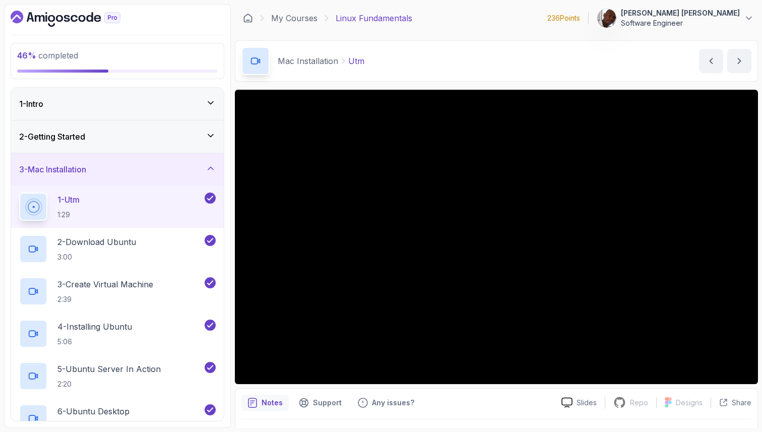
click at [158, 169] on div "3 - Mac Installation" at bounding box center [117, 169] width 197 height 12
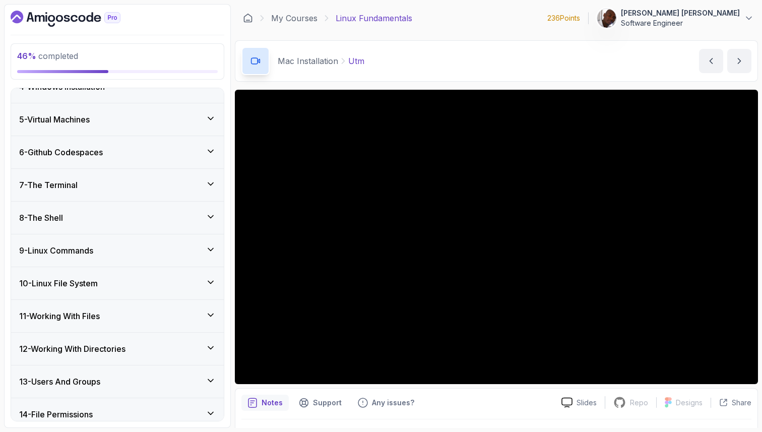
scroll to position [115, 0]
click at [147, 253] on div "9 - Linux Commands" at bounding box center [117, 251] width 197 height 12
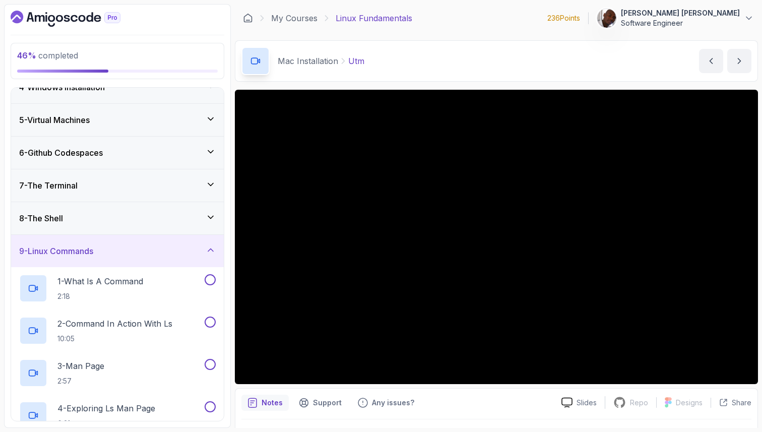
click at [151, 223] on div "8 - The Shell" at bounding box center [117, 218] width 197 height 12
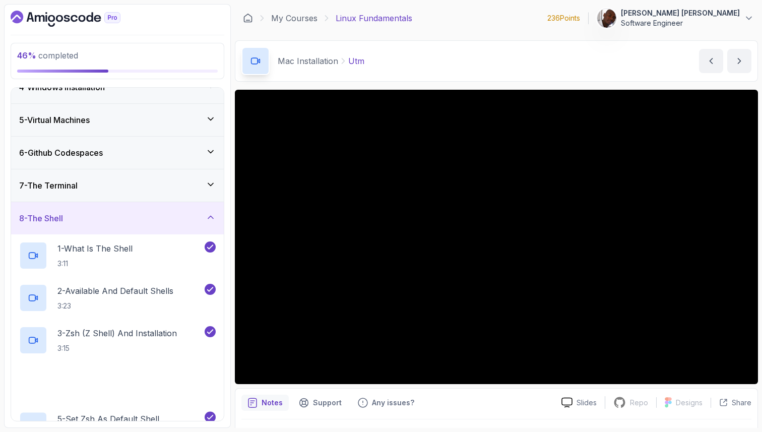
click at [151, 223] on div "8 - The Shell" at bounding box center [117, 218] width 197 height 12
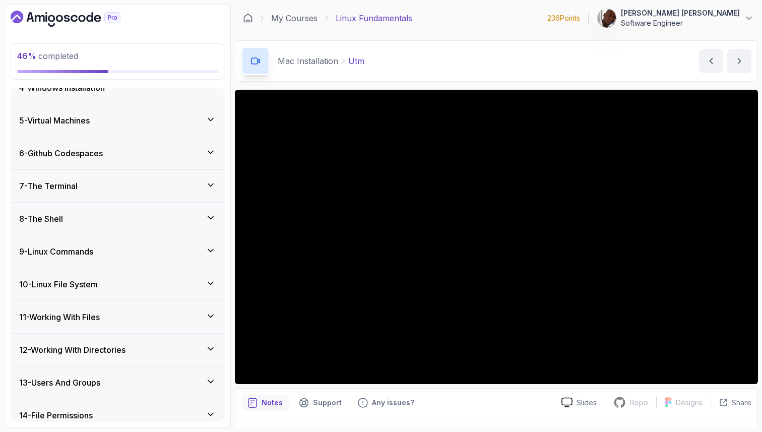
click at [153, 251] on div "9 - Linux Commands" at bounding box center [117, 251] width 197 height 12
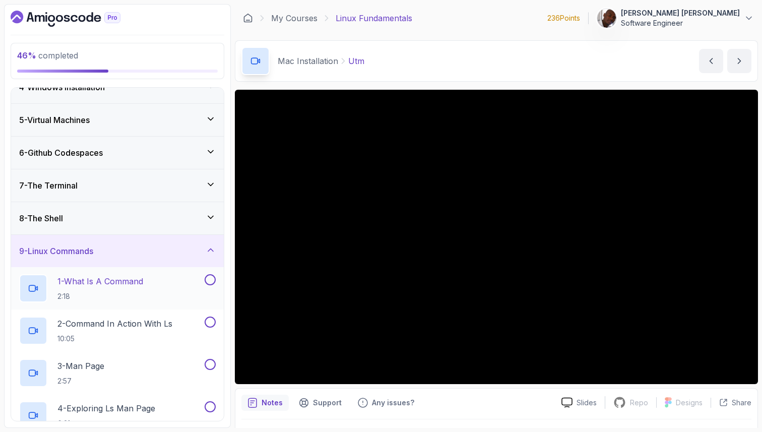
click at [162, 284] on div "1 - What Is A Command 2:18" at bounding box center [110, 288] width 183 height 28
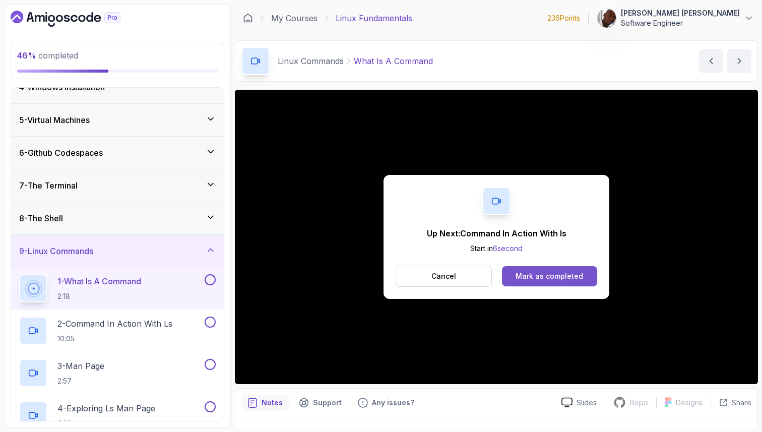
click at [545, 276] on div "Mark as completed" at bounding box center [549, 276] width 68 height 10
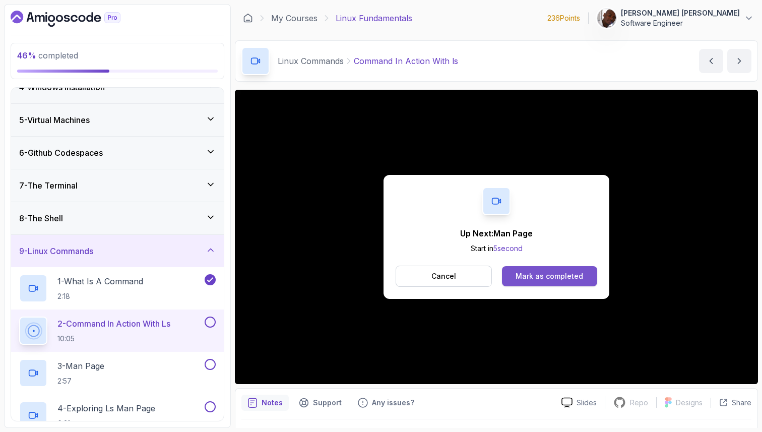
click at [527, 275] on div "Mark as completed" at bounding box center [549, 276] width 68 height 10
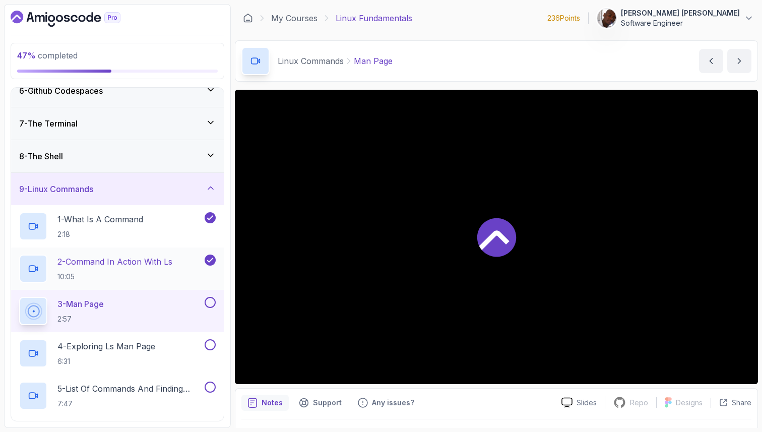
scroll to position [179, 0]
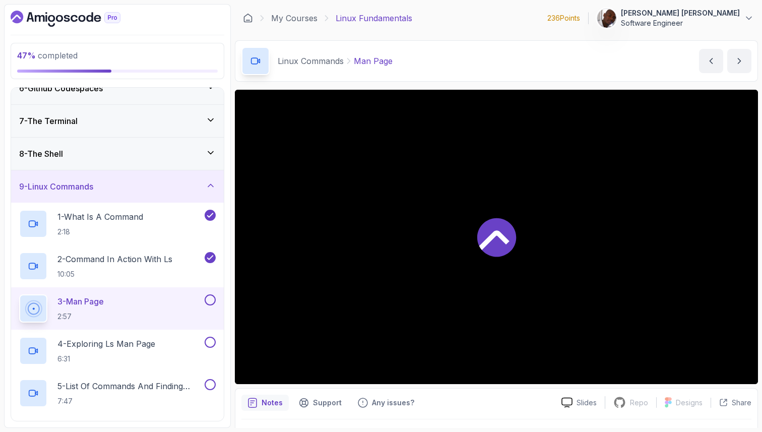
click at [173, 304] on div "3 - Man Page 2:57" at bounding box center [110, 308] width 183 height 28
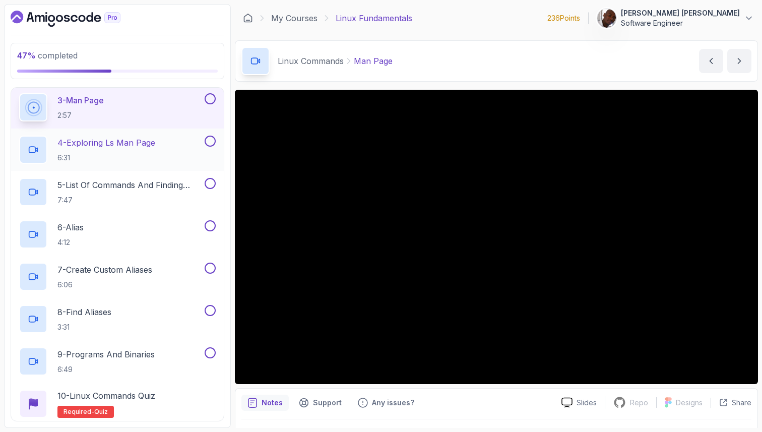
scroll to position [363, 0]
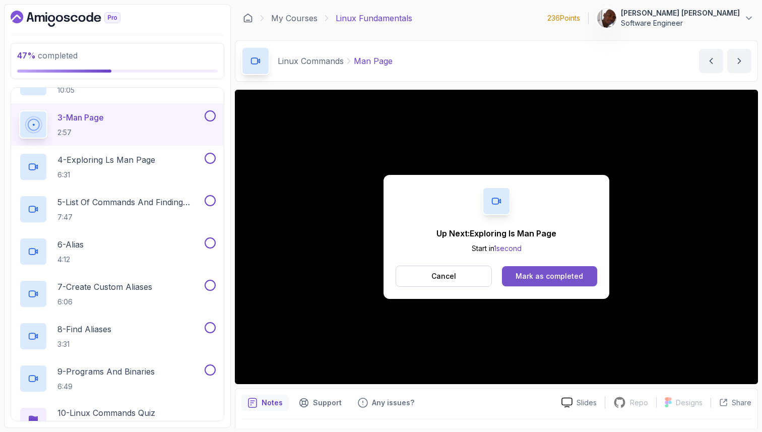
click at [565, 271] on button "Mark as completed" at bounding box center [549, 276] width 95 height 20
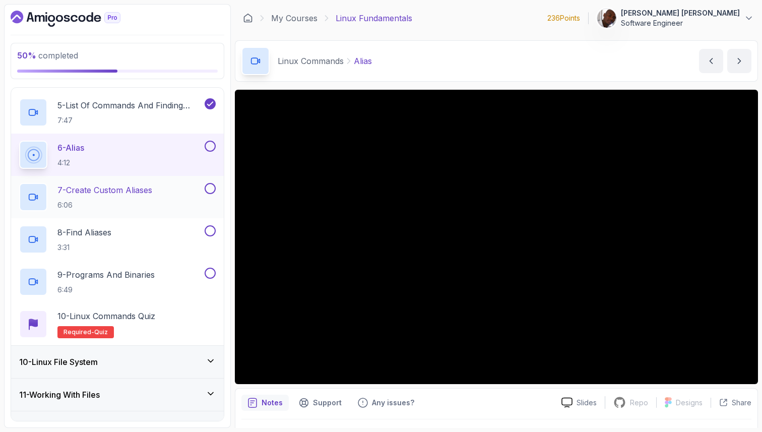
scroll to position [455, 0]
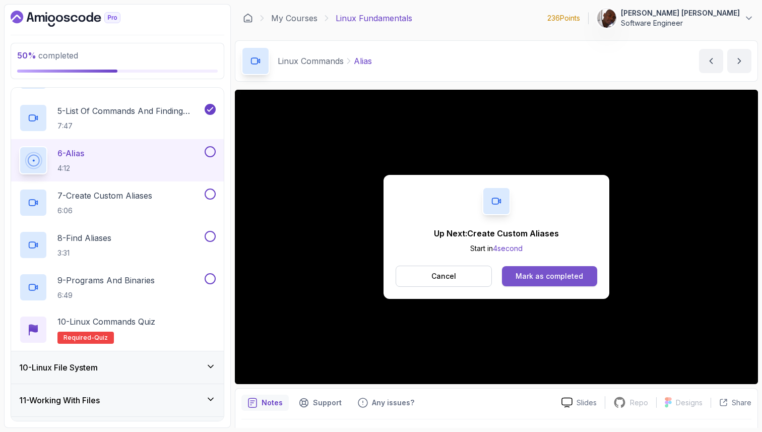
click at [524, 278] on div "Mark as completed" at bounding box center [549, 276] width 68 height 10
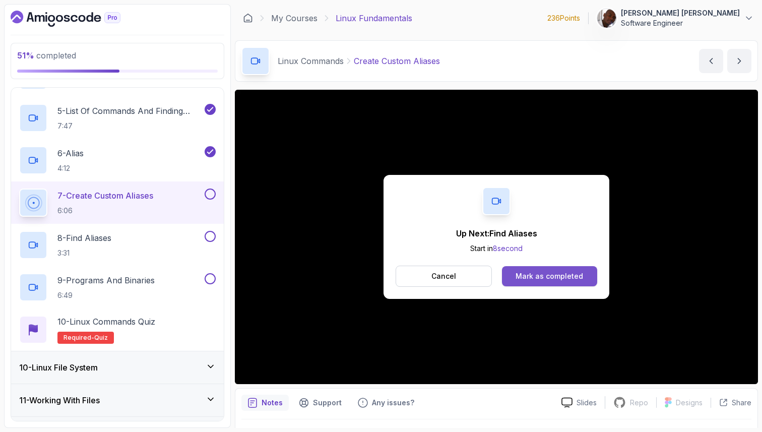
click at [534, 273] on div "Mark as completed" at bounding box center [549, 276] width 68 height 10
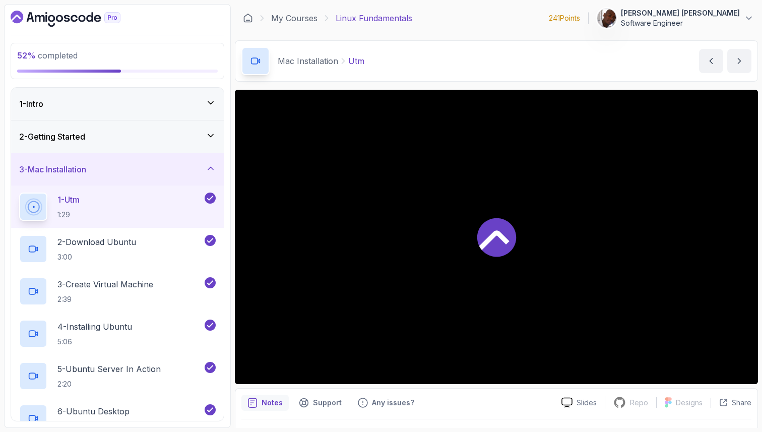
click at [87, 21] on icon "Dashboard" at bounding box center [66, 19] width 110 height 16
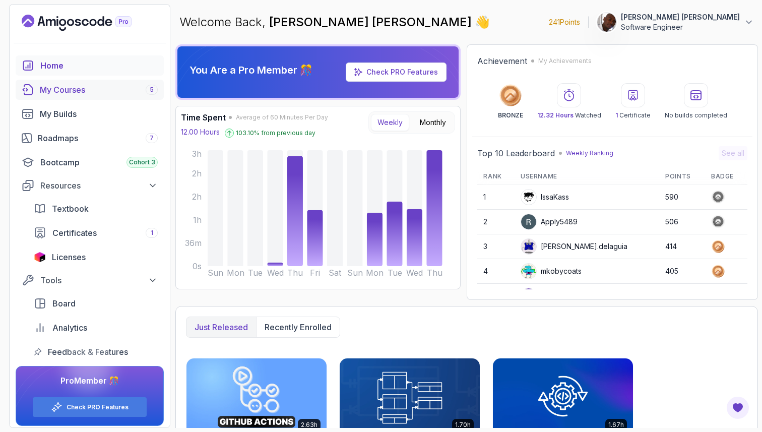
click at [73, 86] on div "My Courses 5" at bounding box center [99, 90] width 118 height 12
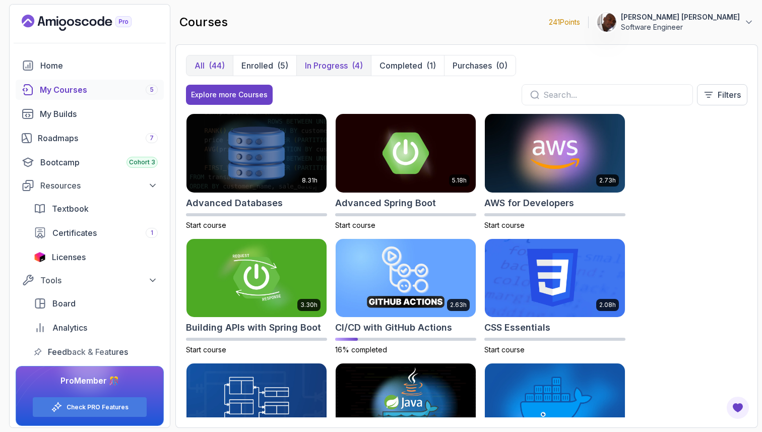
click at [330, 67] on p "In Progress" at bounding box center [326, 65] width 43 height 12
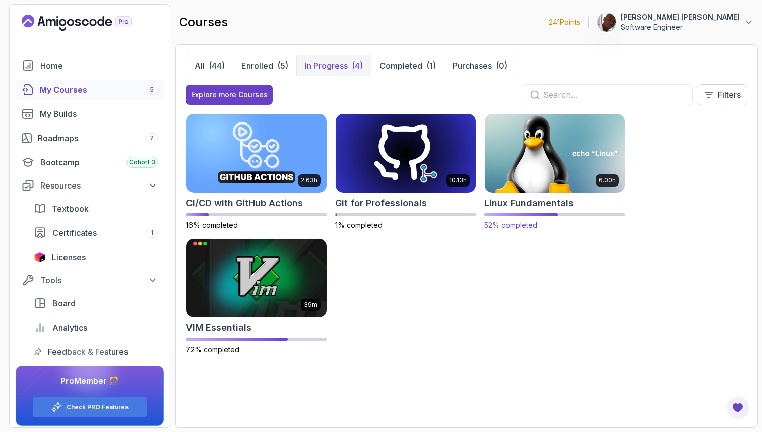
click at [550, 153] on img at bounding box center [554, 153] width 147 height 82
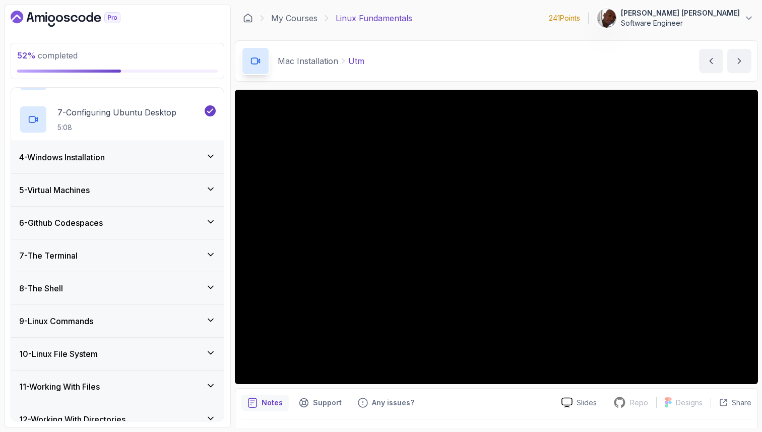
scroll to position [454, 0]
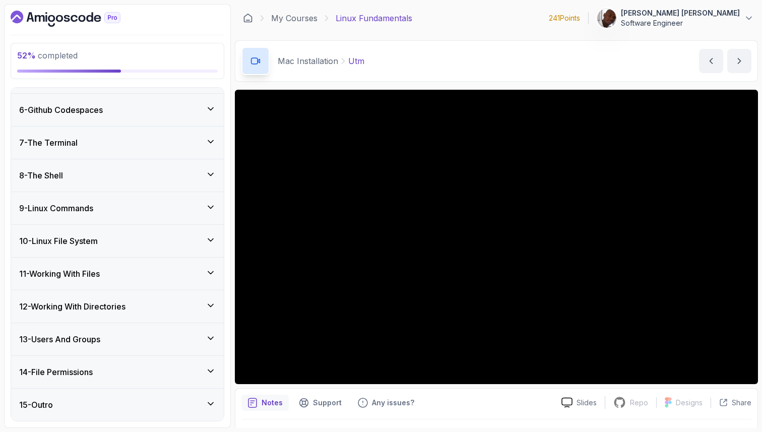
click at [116, 215] on div "9 - Linux Commands" at bounding box center [117, 208] width 213 height 32
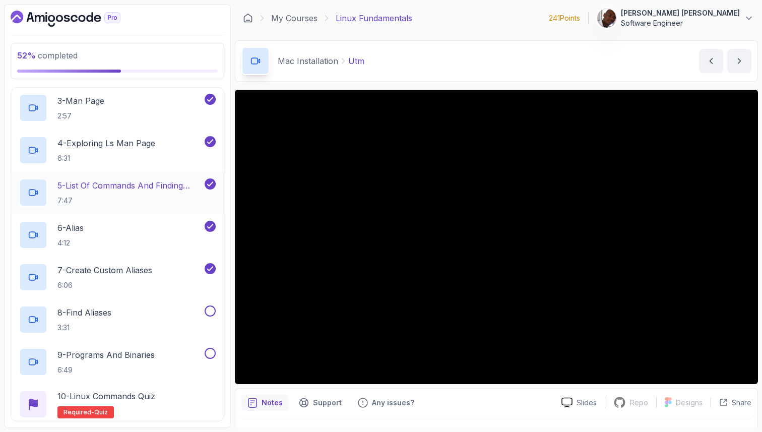
scroll to position [438, 0]
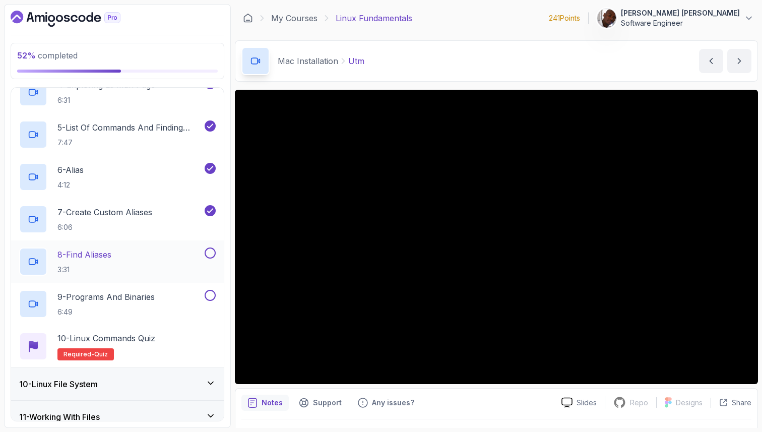
click at [152, 262] on div "8 - Find Aliases 3:31" at bounding box center [110, 261] width 183 height 28
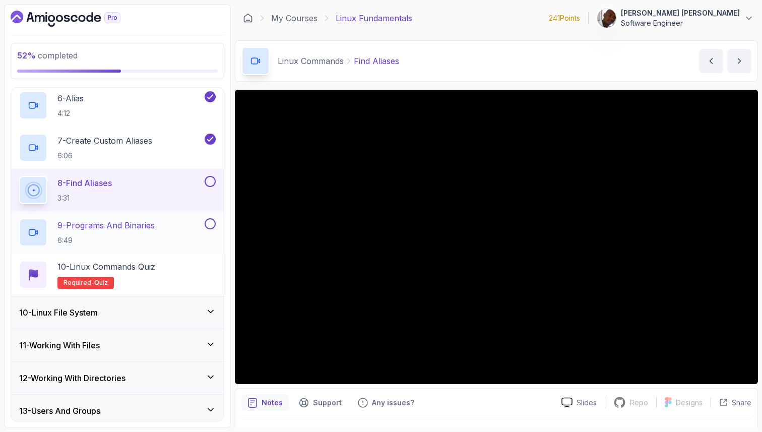
scroll to position [512, 0]
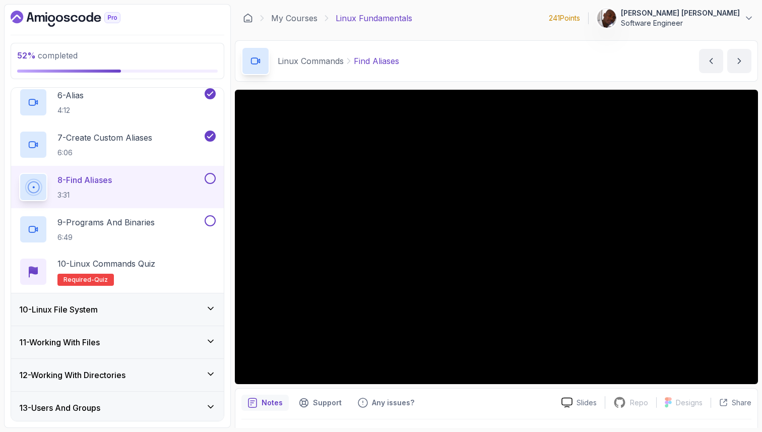
click at [160, 308] on div "10 - Linux File System" at bounding box center [117, 309] width 197 height 12
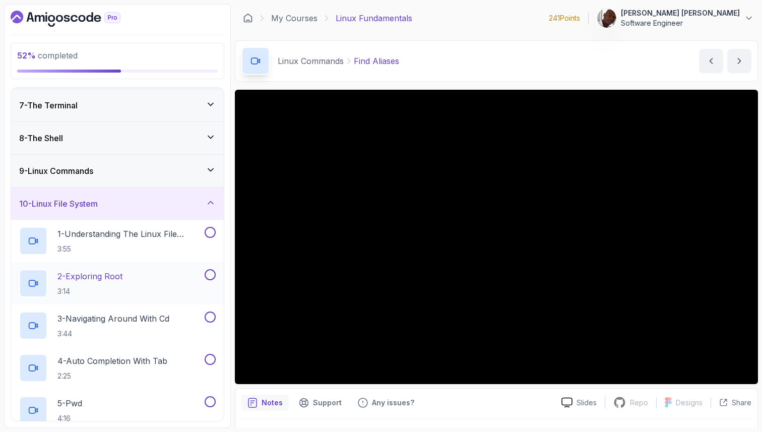
scroll to position [189, 0]
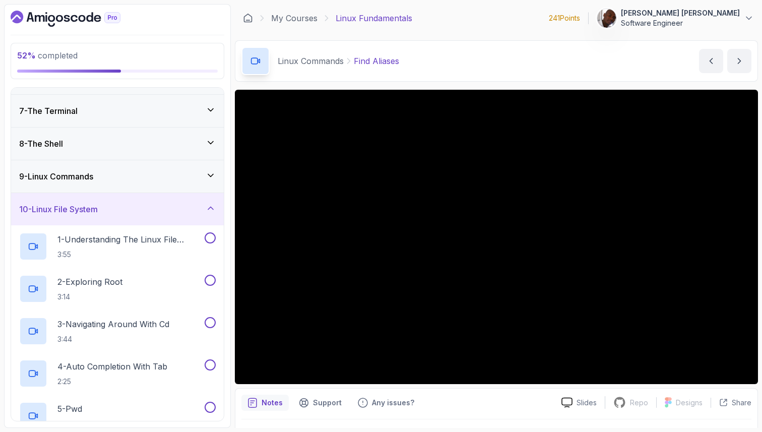
click at [180, 214] on div "10 - Linux File System" at bounding box center [117, 209] width 197 height 12
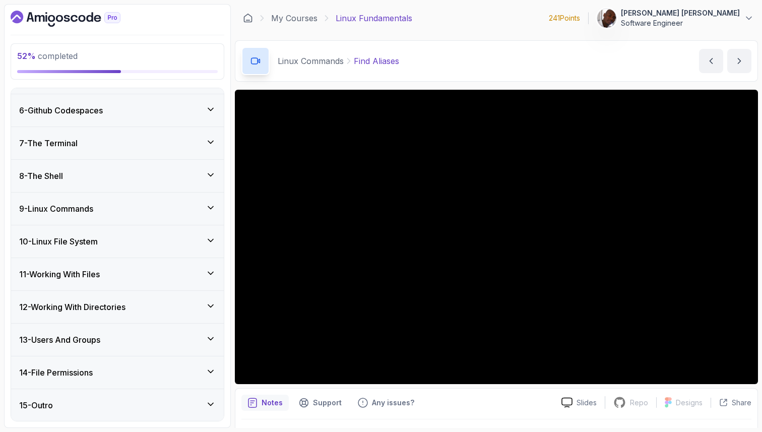
scroll to position [114, 0]
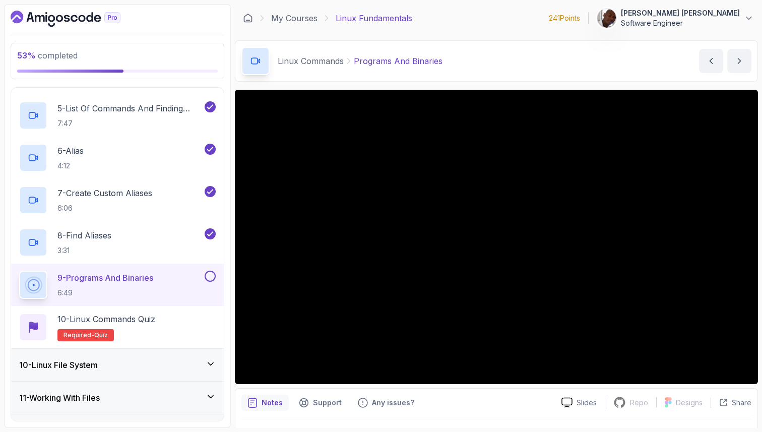
scroll to position [481, 0]
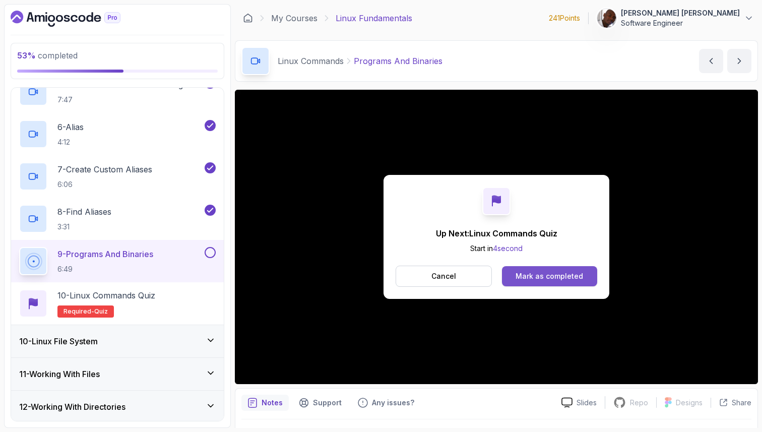
click at [538, 278] on div "Mark as completed" at bounding box center [549, 276] width 68 height 10
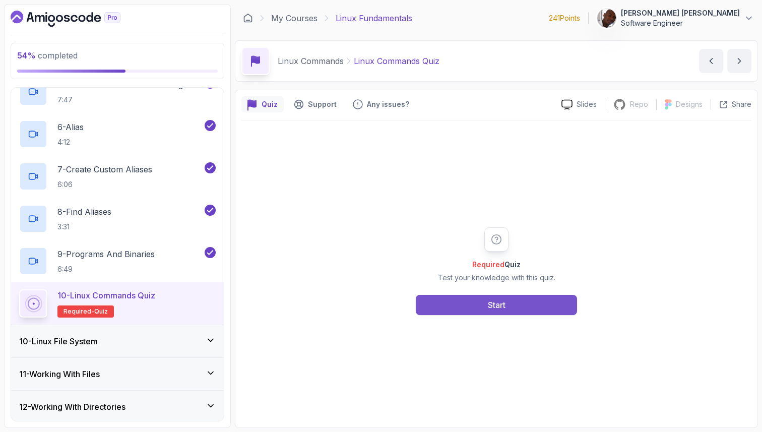
click at [503, 308] on div "Start" at bounding box center [497, 305] width 18 height 12
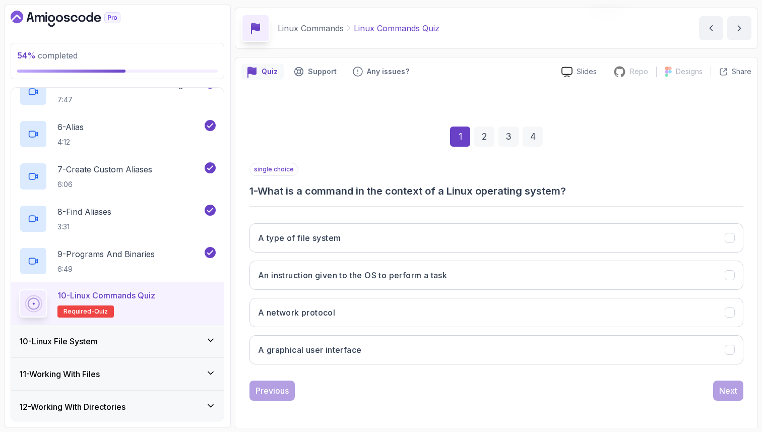
scroll to position [34, 0]
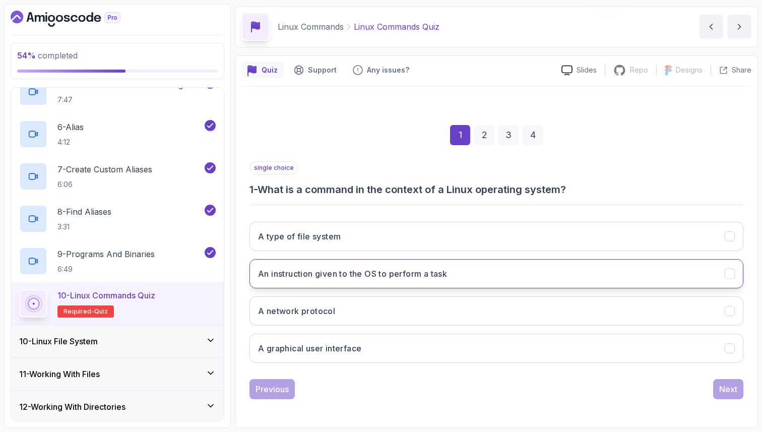
click at [377, 276] on h3 "An instruction given to the OS to perform a task" at bounding box center [352, 274] width 189 height 12
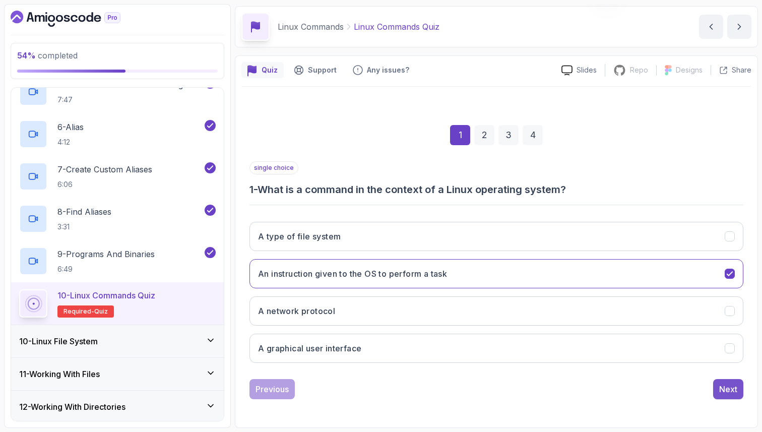
click at [726, 394] on div "Next" at bounding box center [728, 389] width 18 height 12
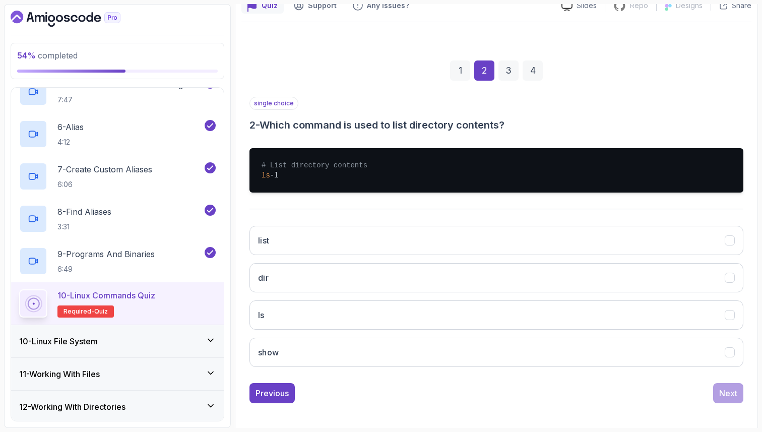
scroll to position [103, 0]
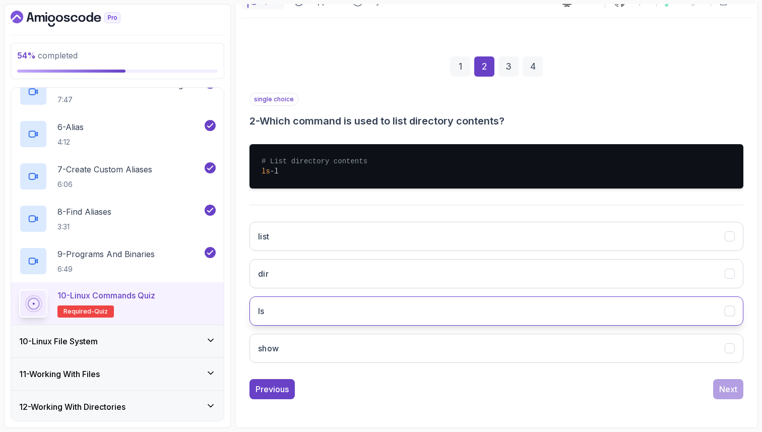
click at [697, 314] on button "ls" at bounding box center [496, 310] width 494 height 29
click at [727, 390] on div "Next" at bounding box center [728, 389] width 18 height 12
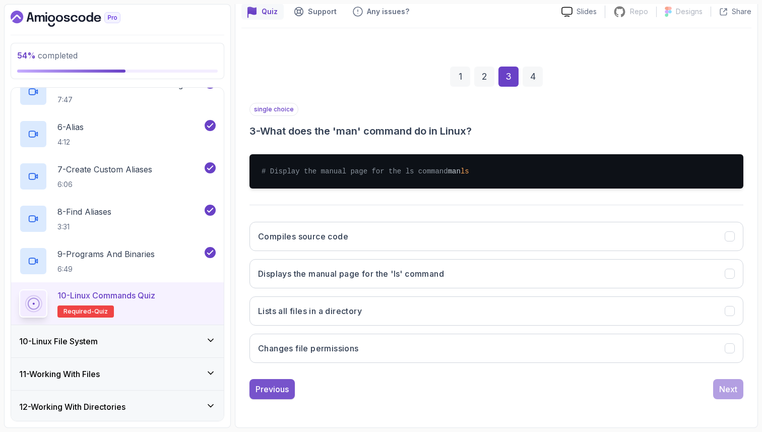
click at [271, 393] on div "Previous" at bounding box center [271, 389] width 33 height 12
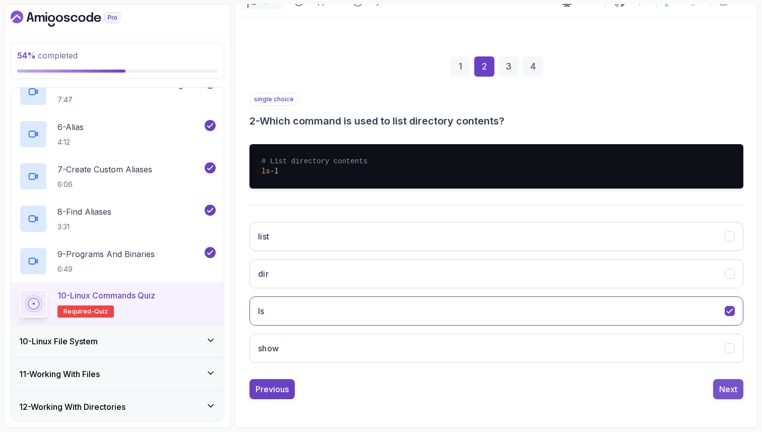
click at [723, 382] on button "Next" at bounding box center [728, 389] width 30 height 20
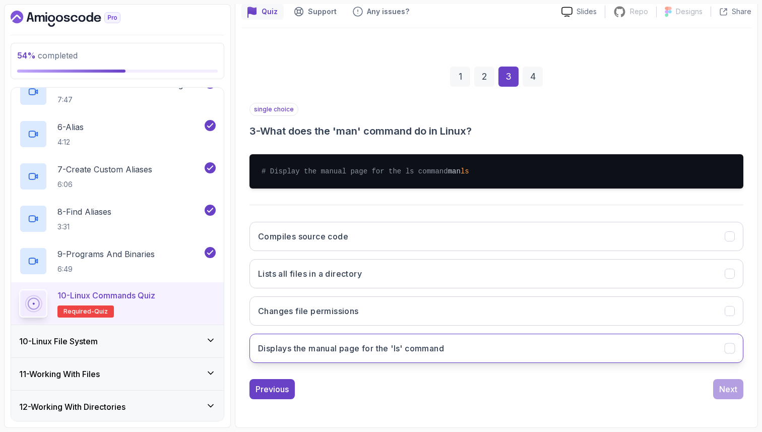
click at [592, 343] on button "Displays the manual page for the 'ls' command" at bounding box center [496, 348] width 494 height 29
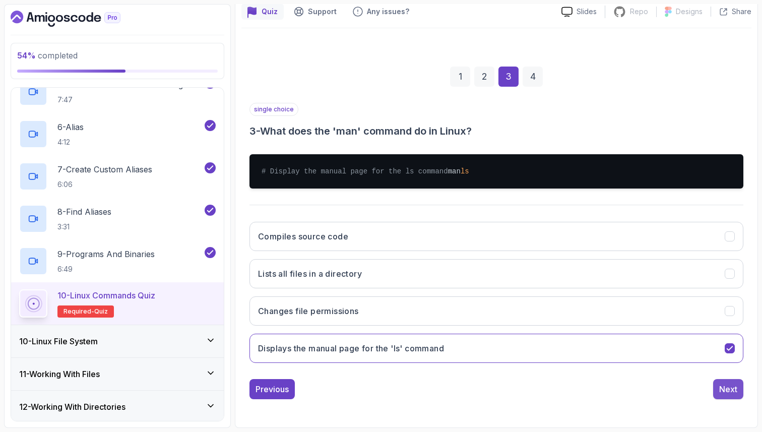
click at [724, 389] on div "Next" at bounding box center [728, 389] width 18 height 12
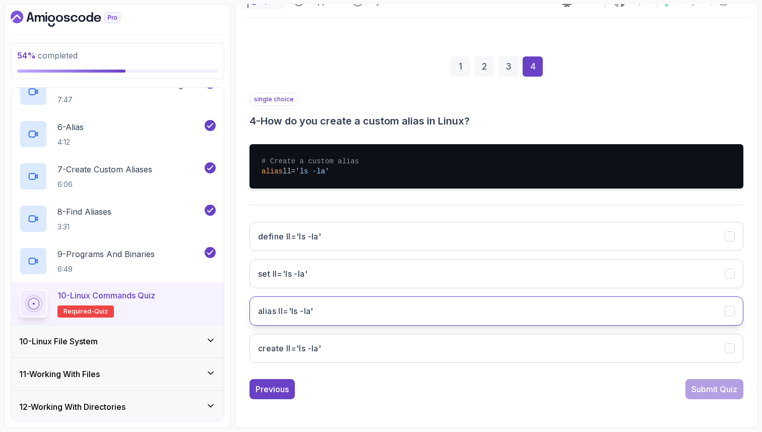
click at [731, 313] on icon "alias ll='ls -la'" at bounding box center [730, 311] width 10 height 10
click at [718, 390] on div "Submit Quiz" at bounding box center [714, 389] width 46 height 12
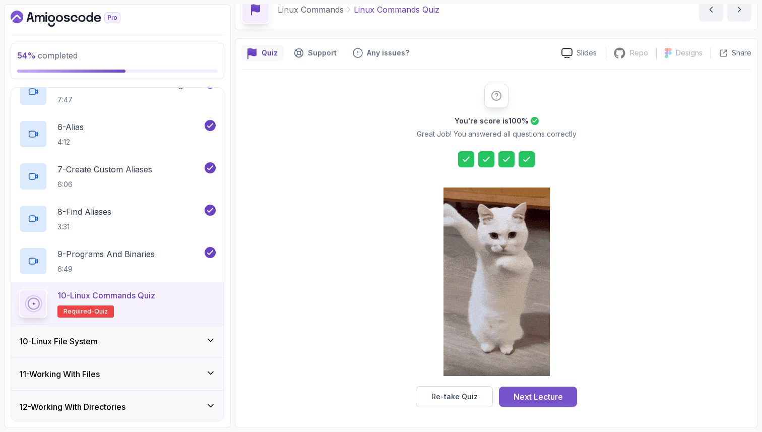
click at [553, 396] on div "Next Lecture" at bounding box center [537, 397] width 49 height 12
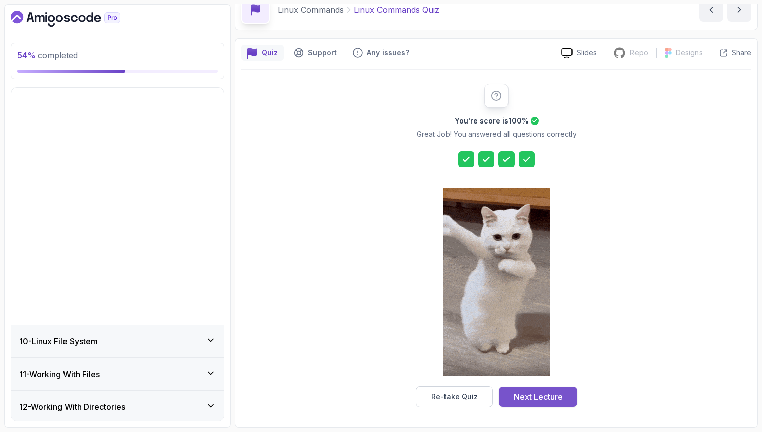
scroll to position [158, 0]
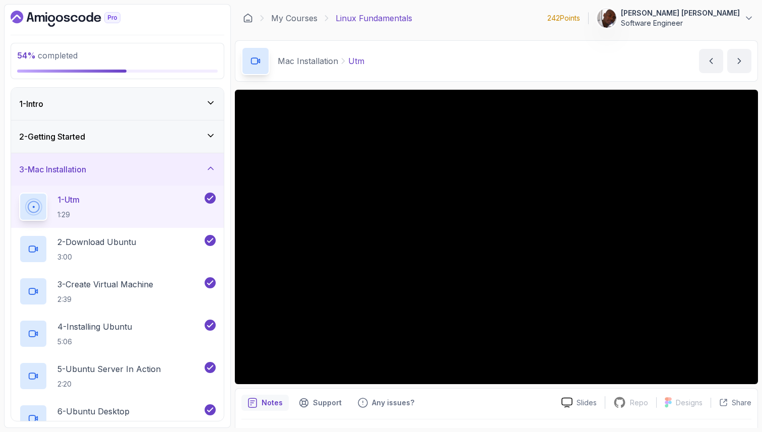
click at [160, 170] on div "3 - Mac Installation" at bounding box center [117, 169] width 197 height 12
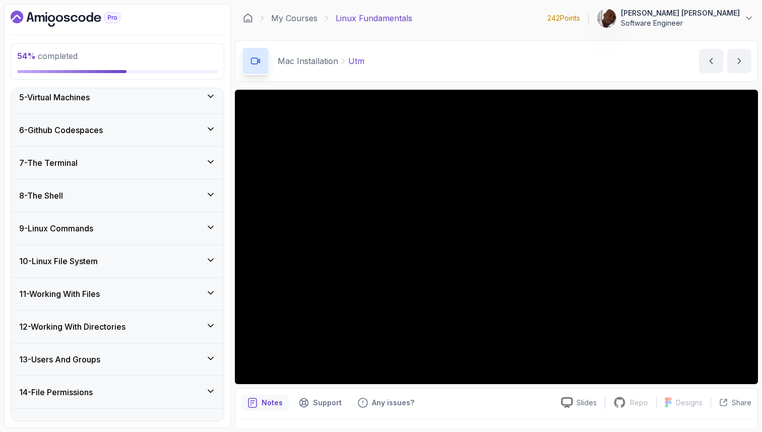
scroll to position [158, 0]
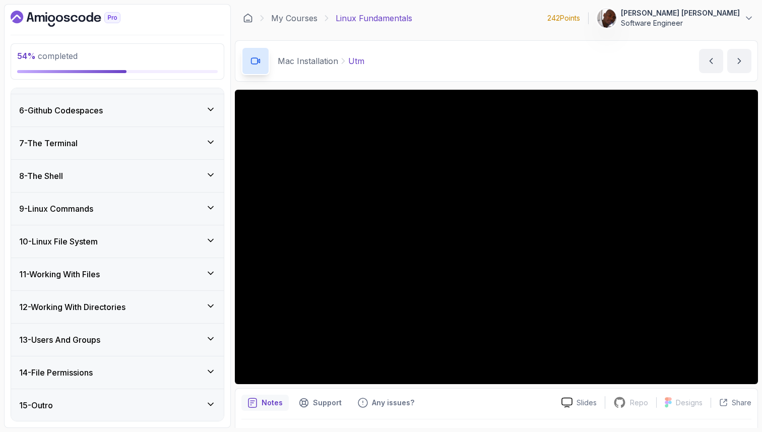
click at [145, 243] on div "10 - Linux File System" at bounding box center [117, 241] width 197 height 12
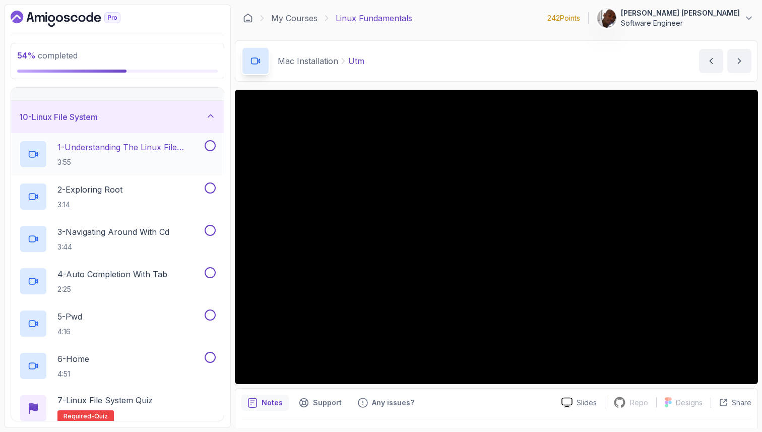
scroll to position [282, 0]
click at [198, 146] on p "1 - Understanding The Linux File System" at bounding box center [129, 147] width 145 height 12
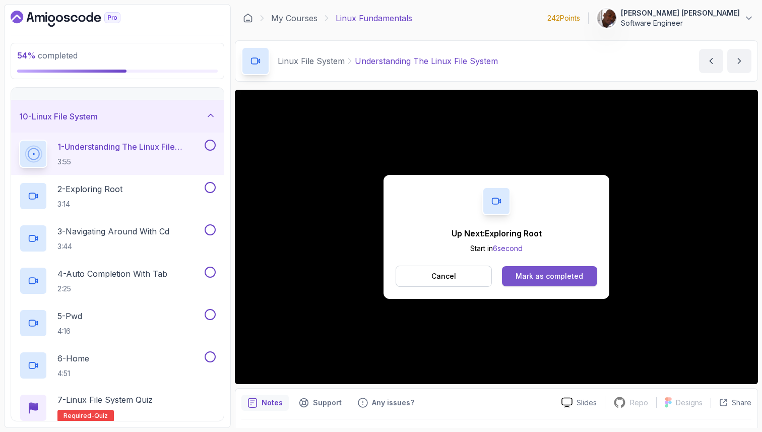
click at [570, 276] on div "Mark as completed" at bounding box center [549, 276] width 68 height 10
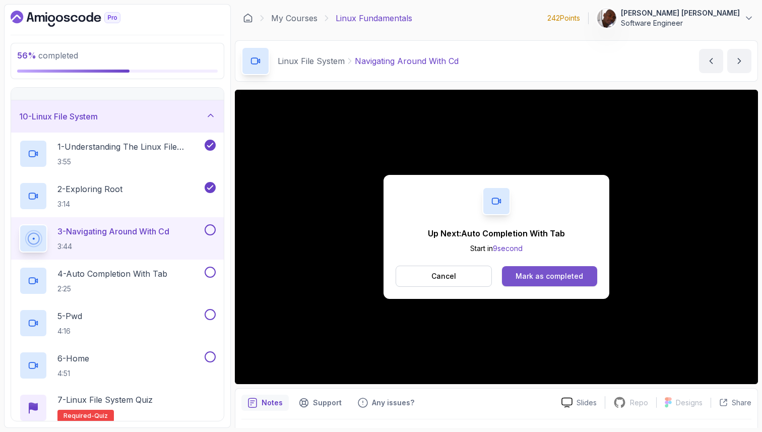
click at [523, 275] on div "Mark as completed" at bounding box center [549, 276] width 68 height 10
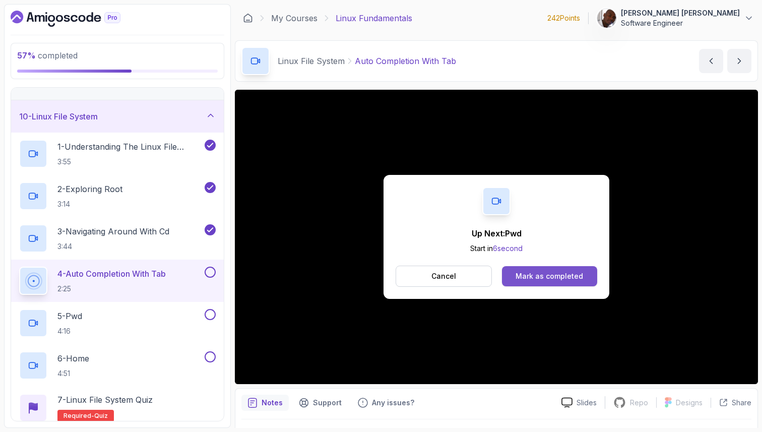
click at [531, 272] on div "Mark as completed" at bounding box center [549, 276] width 68 height 10
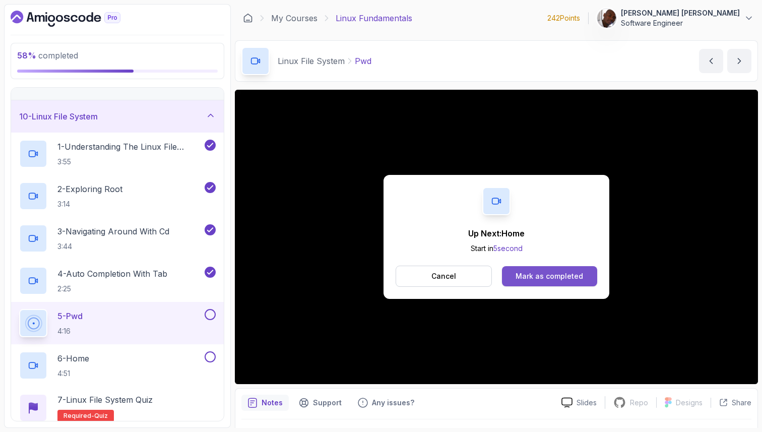
click at [532, 271] on div "Mark as completed" at bounding box center [549, 276] width 68 height 10
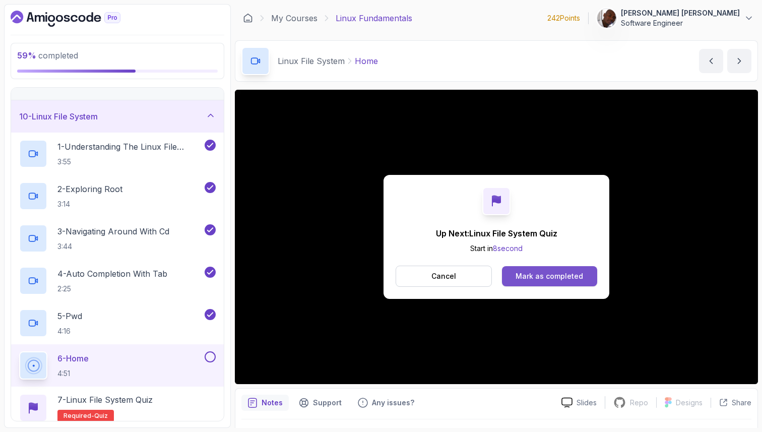
click at [580, 279] on div "Mark as completed" at bounding box center [549, 276] width 68 height 10
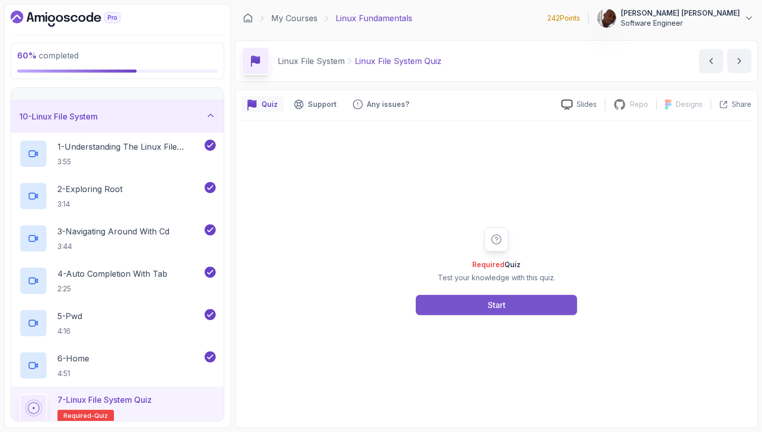
click at [558, 303] on button "Start" at bounding box center [496, 305] width 161 height 20
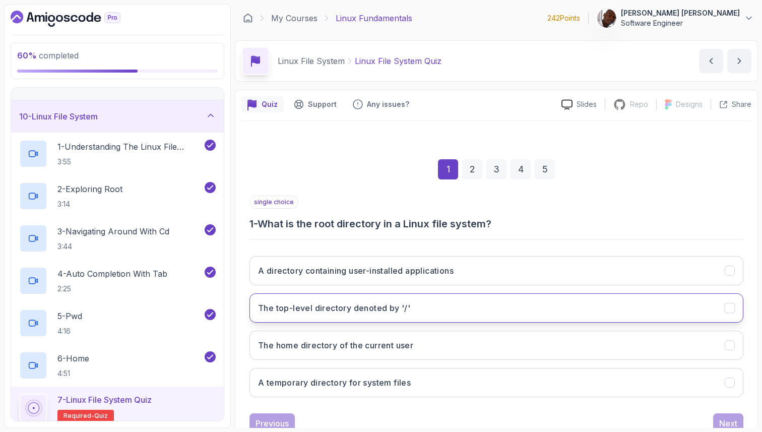
scroll to position [34, 0]
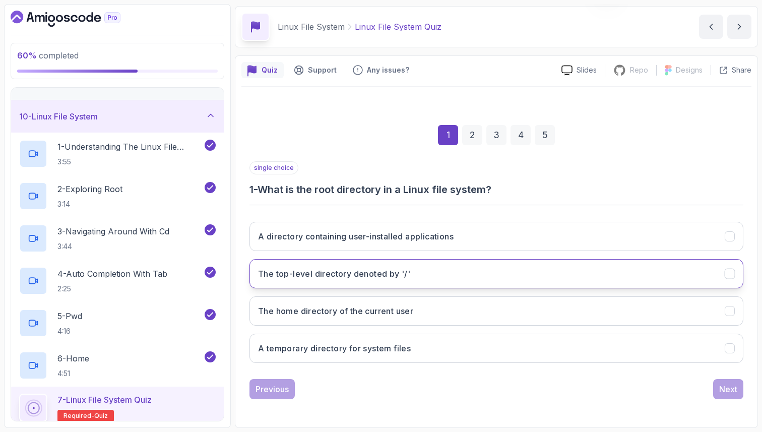
click at [409, 274] on button "The top-level directory denoted by '/'" at bounding box center [496, 273] width 494 height 29
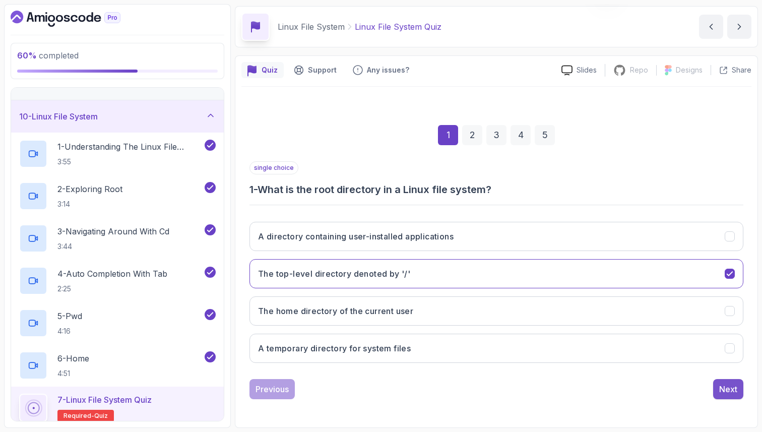
click at [723, 392] on div "Next" at bounding box center [728, 389] width 18 height 12
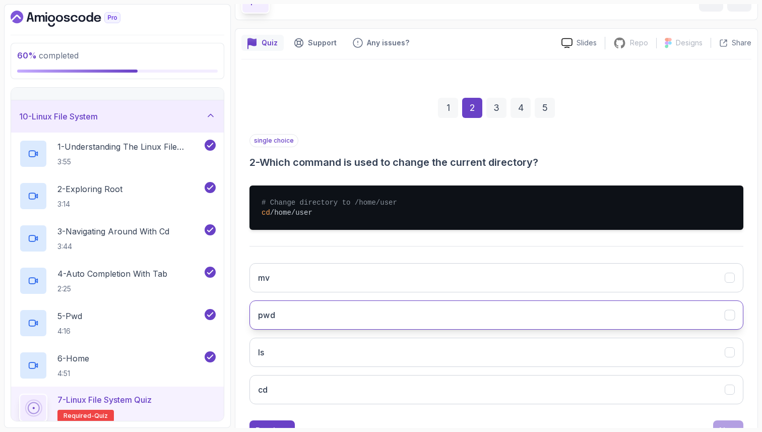
scroll to position [97, 0]
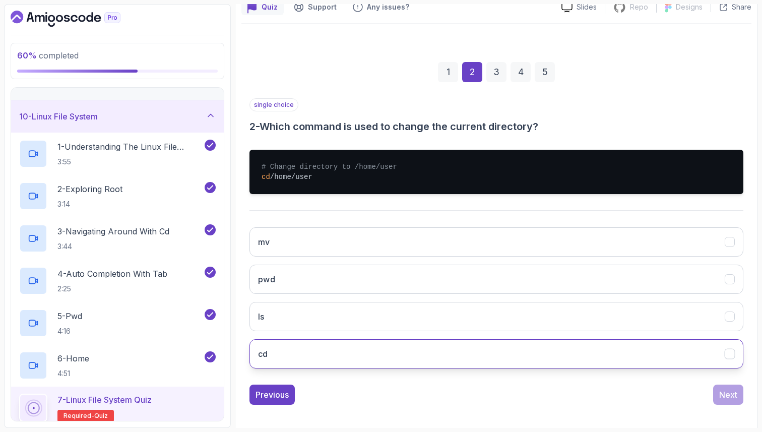
click at [661, 357] on button "cd" at bounding box center [496, 353] width 494 height 29
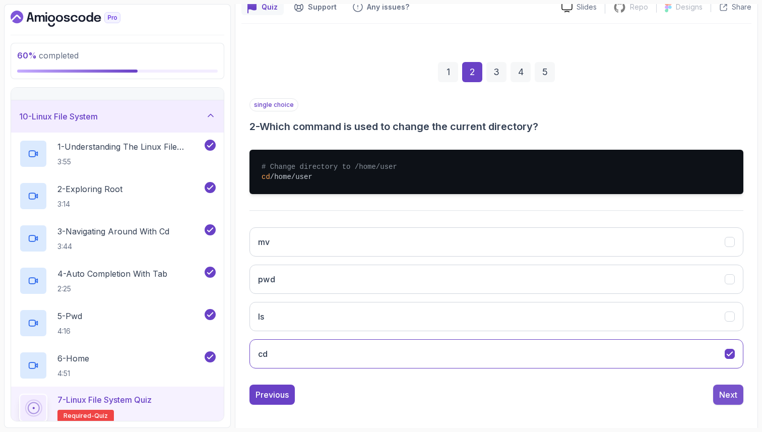
click at [734, 398] on div "Next" at bounding box center [728, 395] width 18 height 12
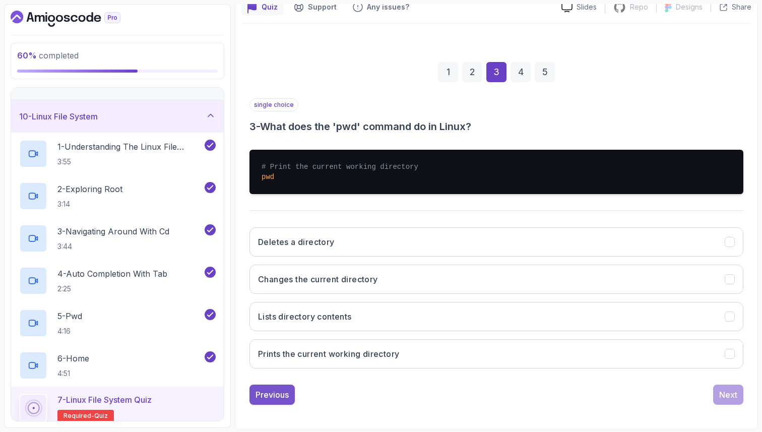
click at [284, 396] on div "Previous" at bounding box center [271, 395] width 33 height 12
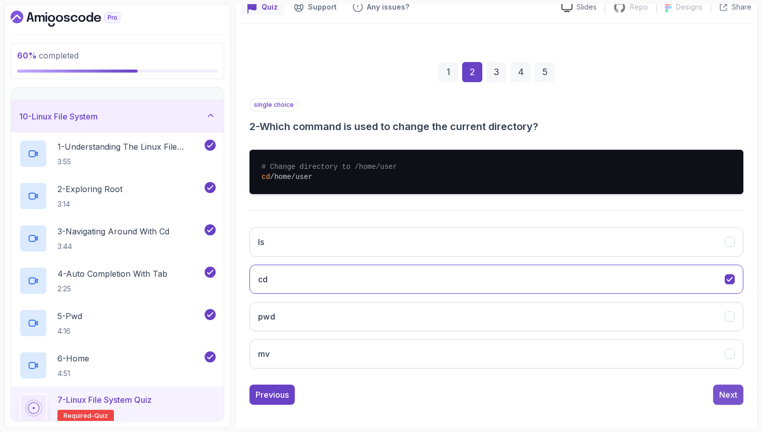
click at [729, 396] on div "Next" at bounding box center [728, 395] width 18 height 12
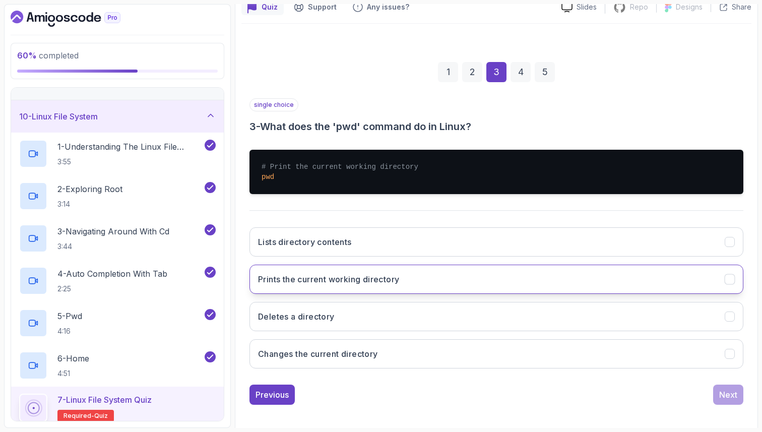
click at [653, 282] on button "Prints the current working directory" at bounding box center [496, 279] width 494 height 29
click at [725, 393] on div "Next" at bounding box center [728, 395] width 18 height 12
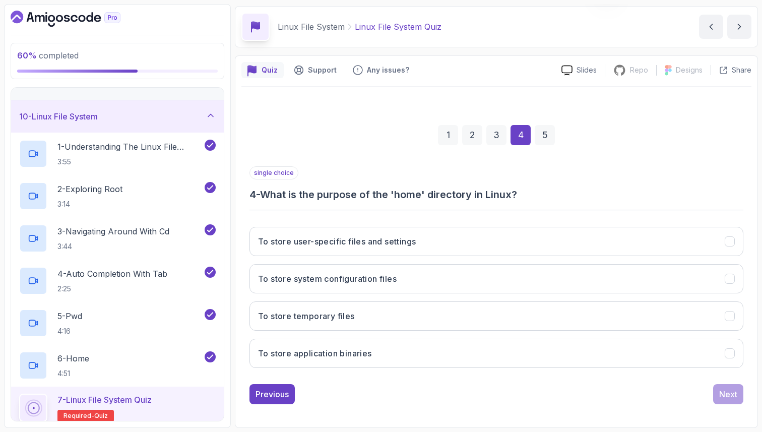
scroll to position [34, 0]
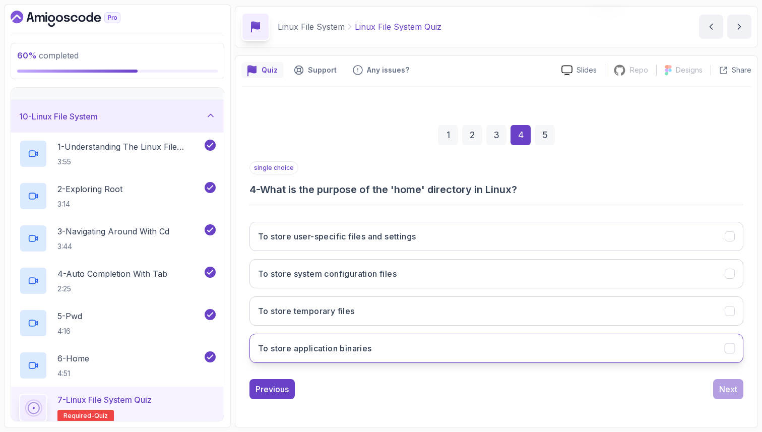
click at [729, 348] on icon "To store application binaries" at bounding box center [730, 349] width 10 height 10
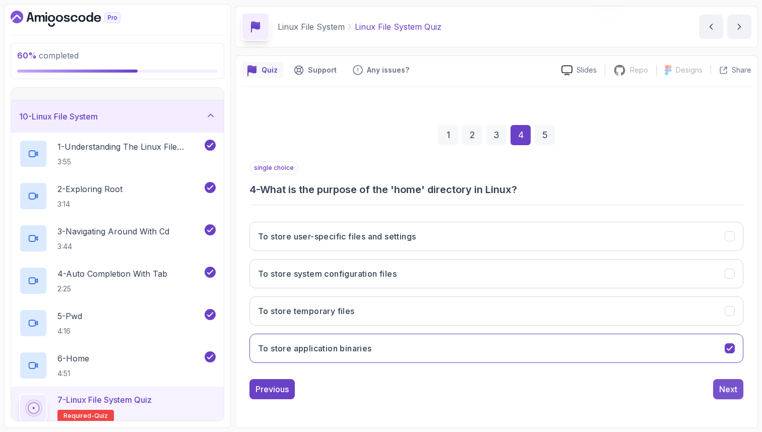
click at [729, 389] on div "Next" at bounding box center [728, 389] width 18 height 12
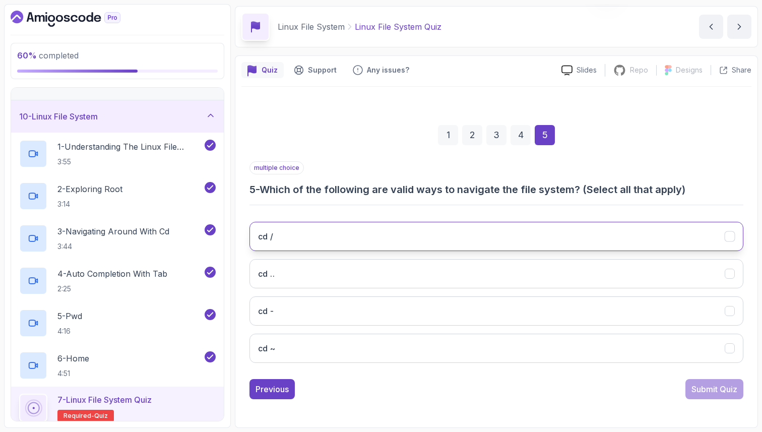
click at [730, 237] on icon "cd /" at bounding box center [730, 237] width 10 height 10
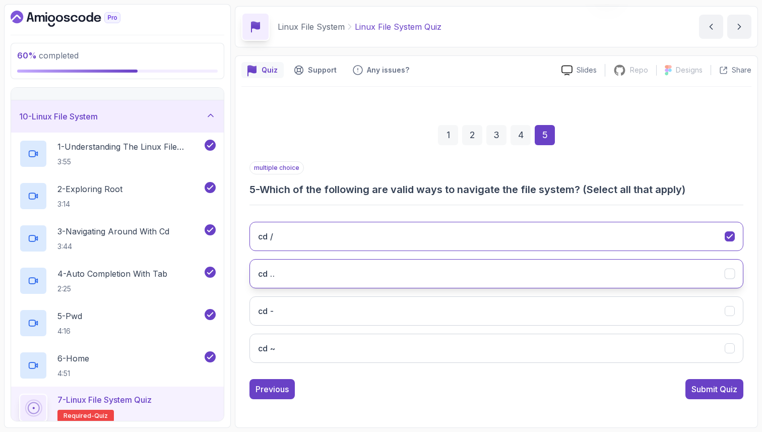
click at [730, 274] on icon "cd .." at bounding box center [730, 274] width 6 height 4
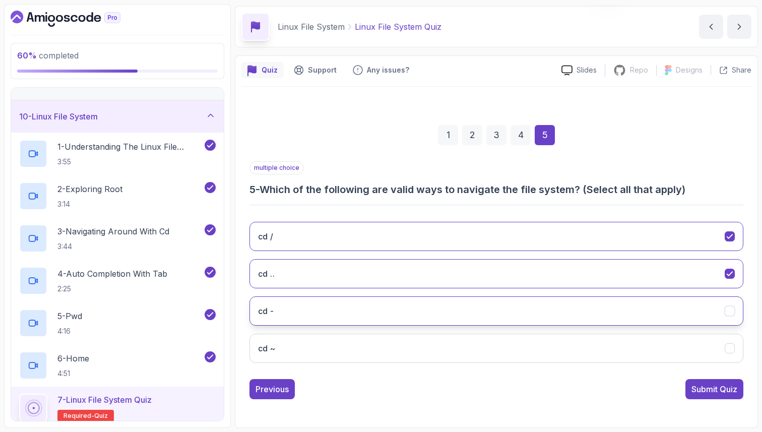
click at [730, 310] on icon "cd -" at bounding box center [730, 311] width 6 height 4
click at [729, 352] on icon "cd ~" at bounding box center [730, 349] width 10 height 10
click at [724, 389] on div "Submit Quiz" at bounding box center [714, 389] width 46 height 12
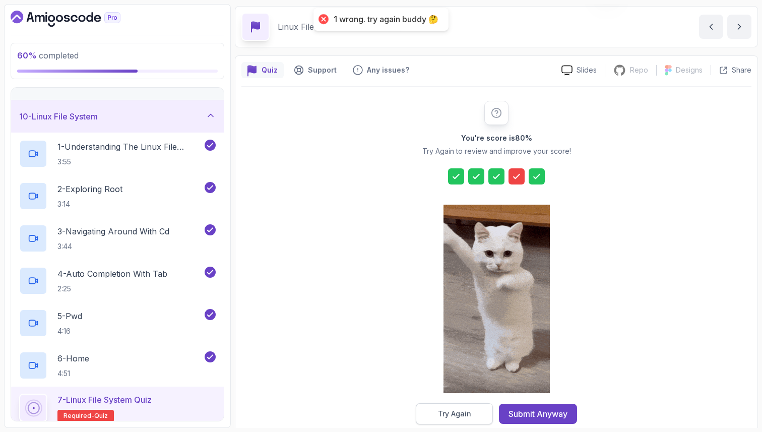
click at [466, 414] on div "Try Again" at bounding box center [454, 414] width 33 height 10
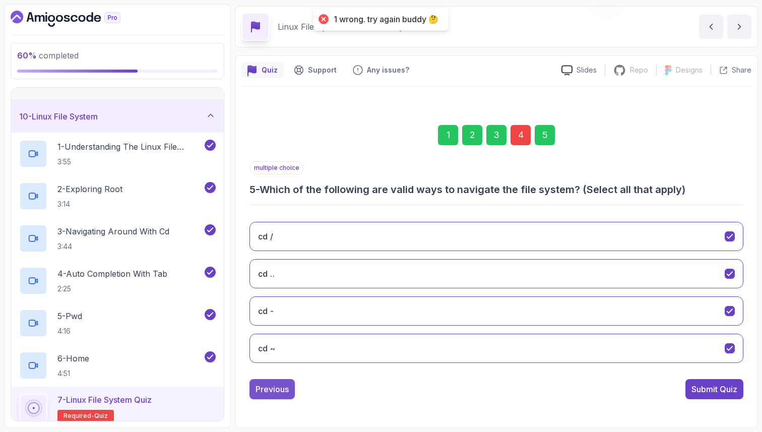
click at [284, 392] on div "Previous" at bounding box center [271, 389] width 33 height 12
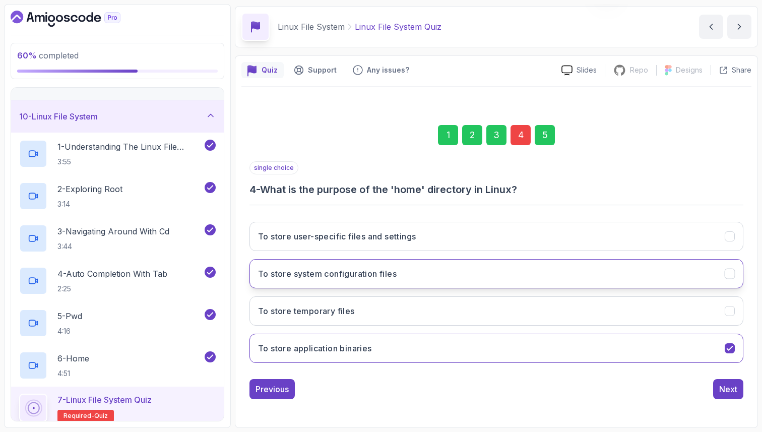
click at [719, 275] on button "To store system configuration files" at bounding box center [496, 273] width 494 height 29
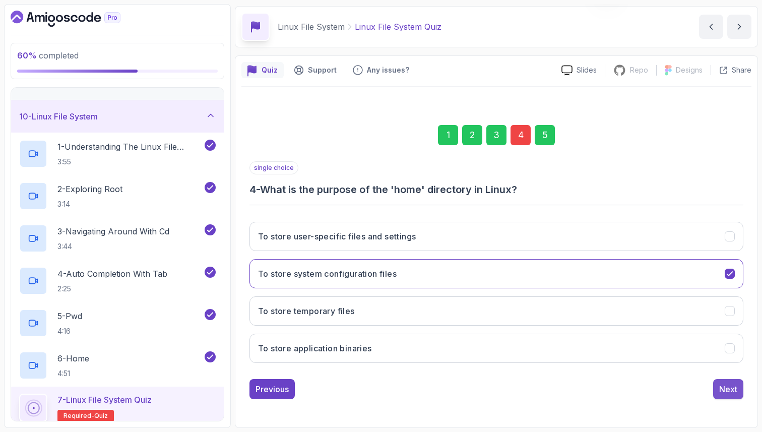
click at [731, 391] on div "Next" at bounding box center [728, 389] width 18 height 12
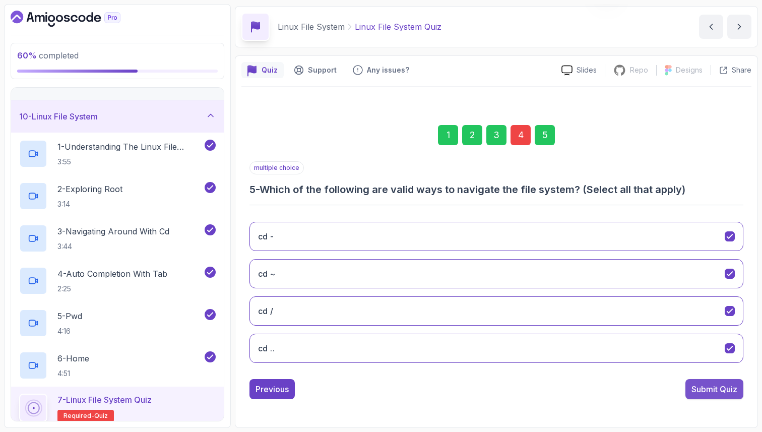
click at [720, 389] on div "Submit Quiz" at bounding box center [714, 389] width 46 height 12
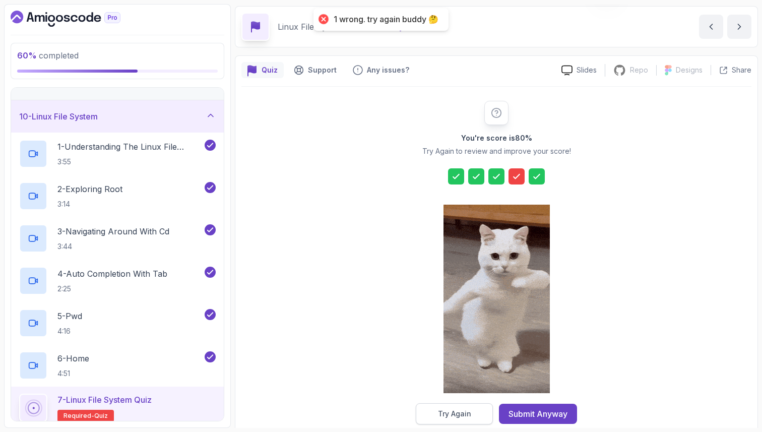
click at [458, 414] on div "Try Again" at bounding box center [454, 414] width 33 height 10
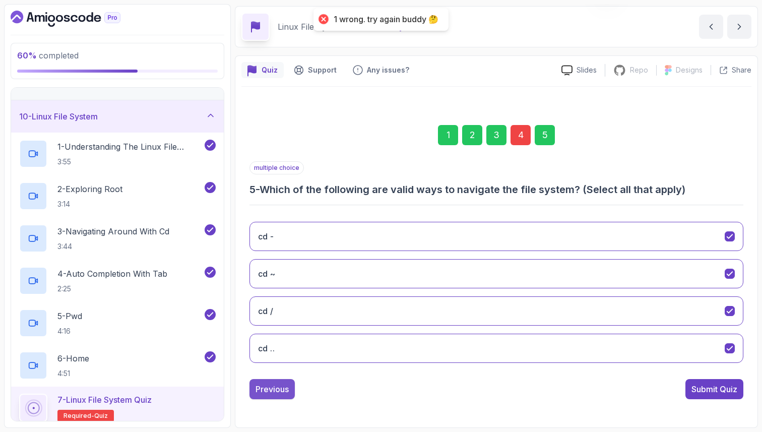
click at [283, 387] on div "Previous" at bounding box center [271, 389] width 33 height 12
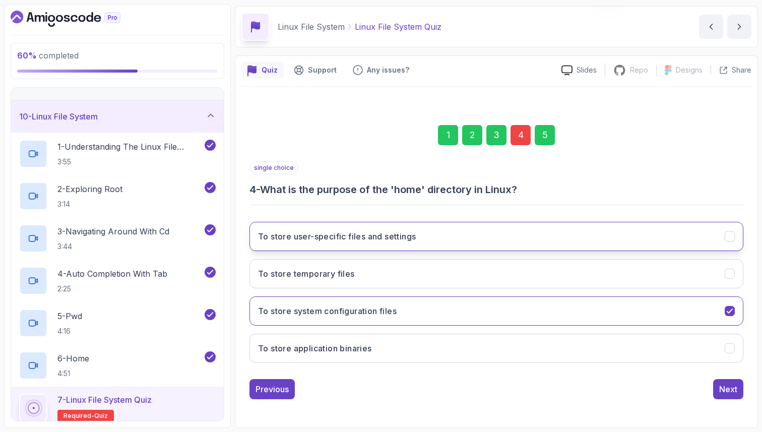
click at [683, 244] on button "To store user-specific files and settings" at bounding box center [496, 236] width 494 height 29
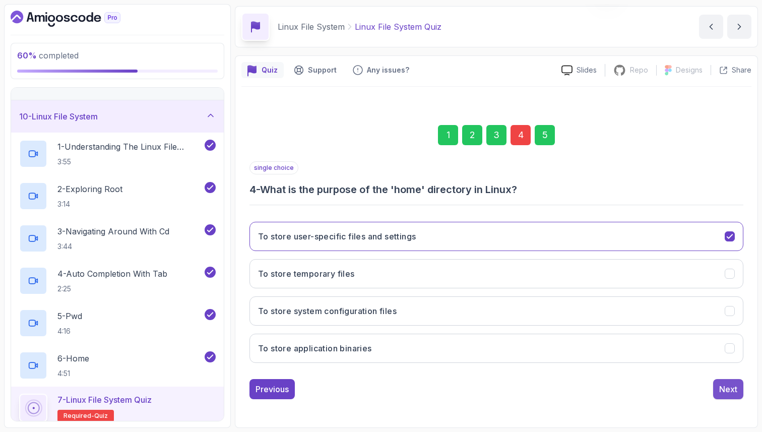
click at [729, 391] on div "Next" at bounding box center [728, 389] width 18 height 12
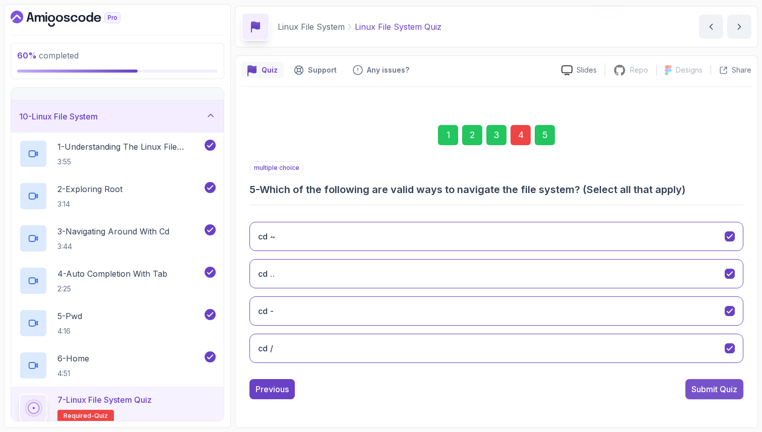
click at [719, 392] on div "Submit Quiz" at bounding box center [714, 389] width 46 height 12
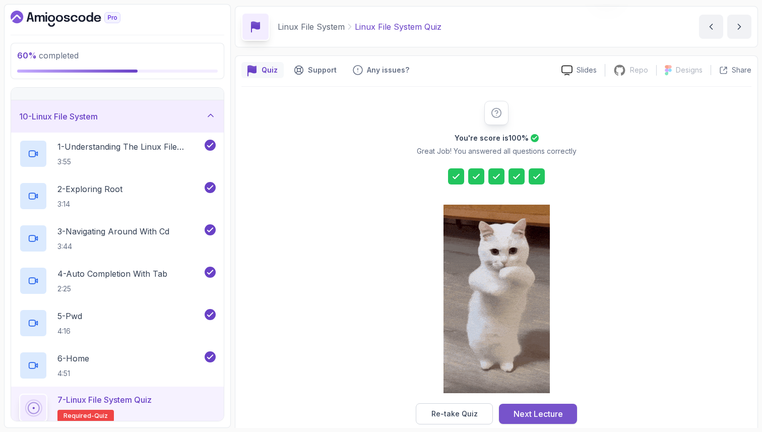
click at [538, 414] on div "Next Lecture" at bounding box center [537, 414] width 49 height 12
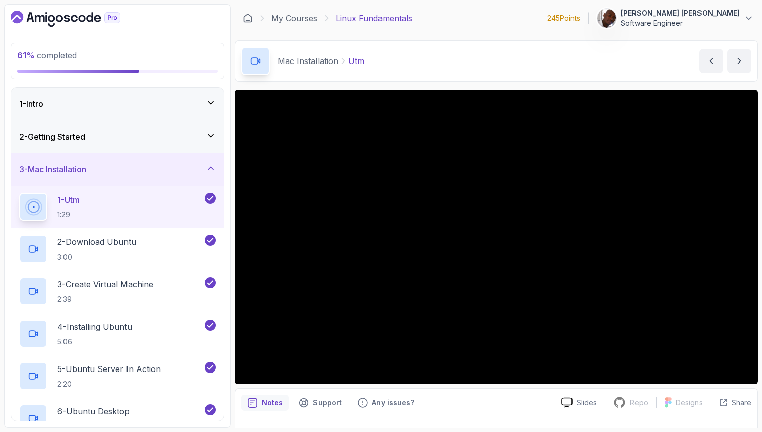
click at [151, 174] on div "3 - Mac Installation" at bounding box center [117, 169] width 197 height 12
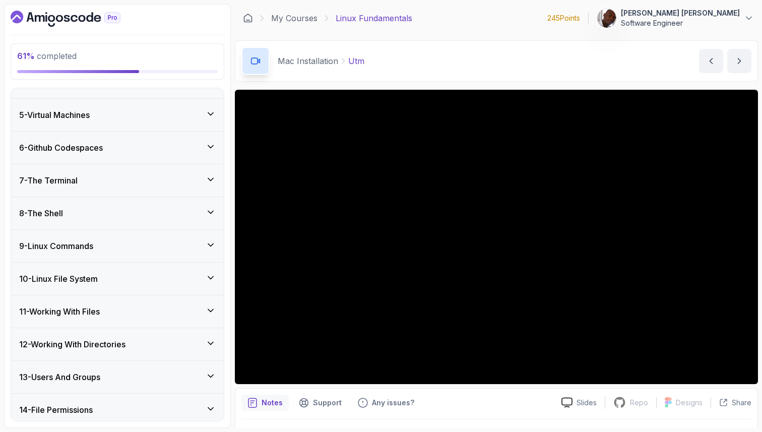
scroll to position [123, 0]
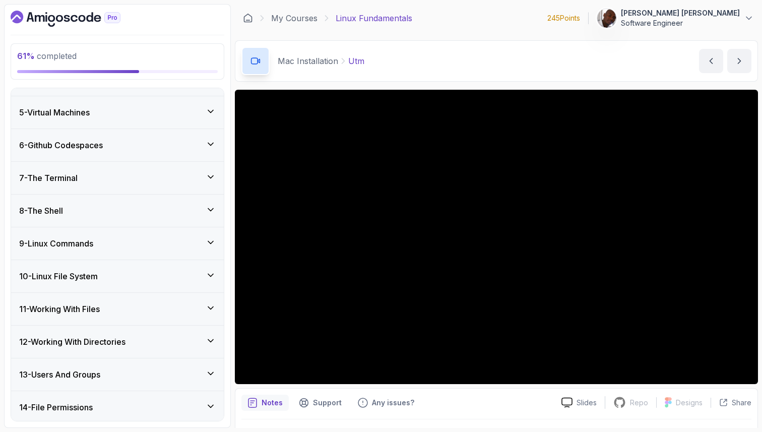
click at [132, 268] on div "10 - Linux File System" at bounding box center [117, 276] width 213 height 32
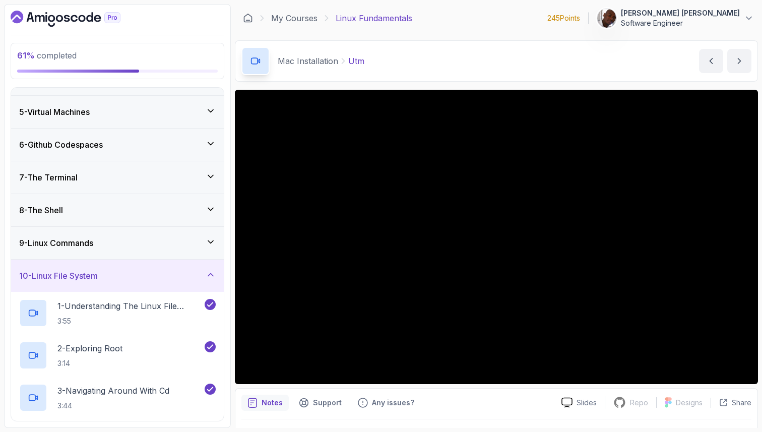
click at [134, 276] on div "10 - Linux File System" at bounding box center [117, 276] width 197 height 12
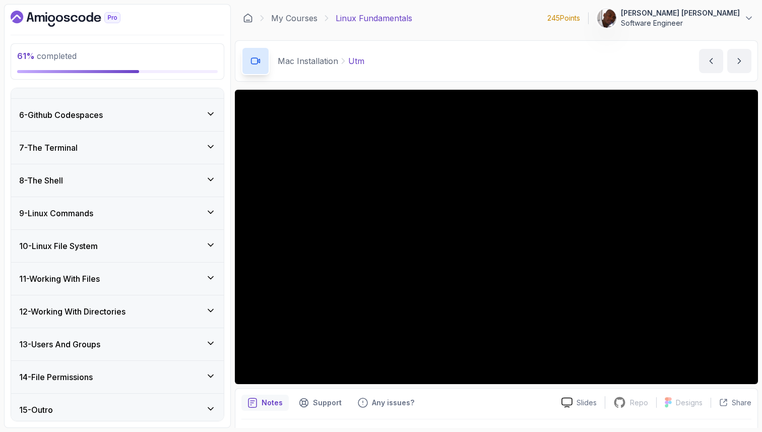
scroll to position [158, 0]
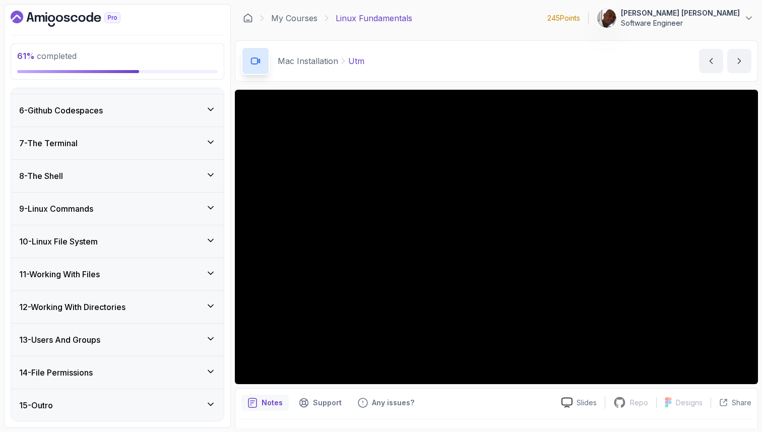
click at [149, 272] on div "11 - Working With Files" at bounding box center [117, 274] width 197 height 12
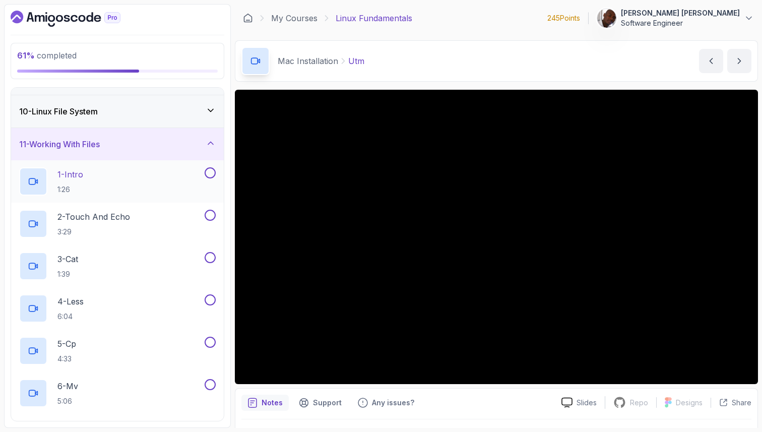
scroll to position [285, 0]
click at [206, 182] on button "1 - Intro 1:26" at bounding box center [117, 184] width 197 height 28
